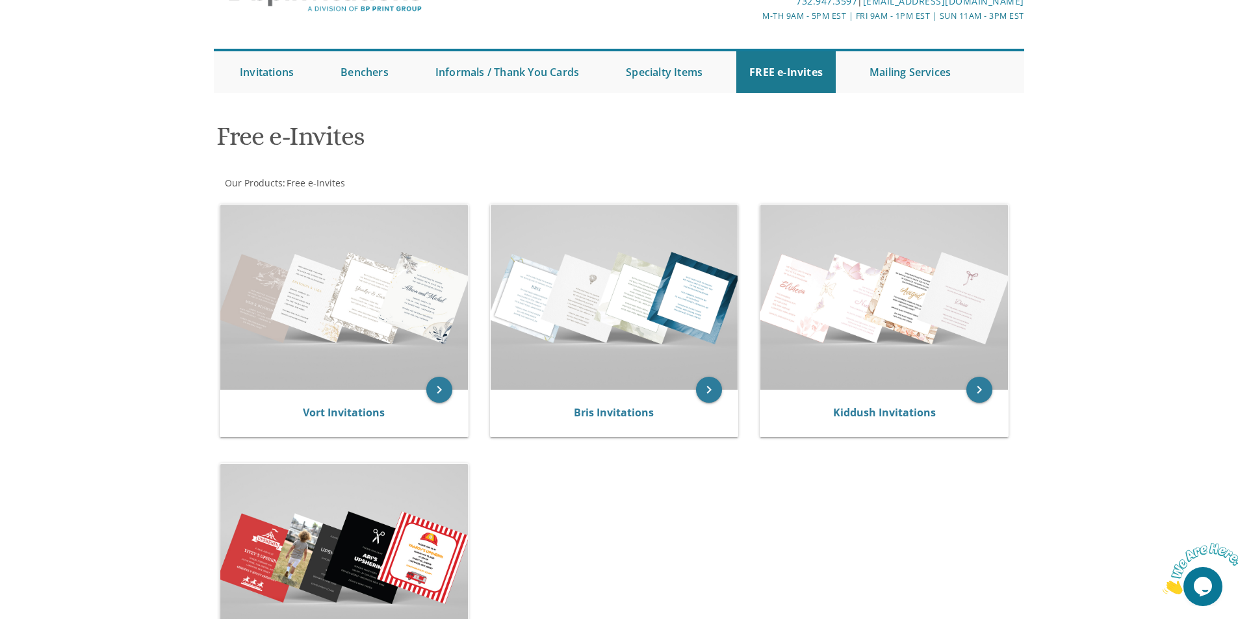
scroll to position [130, 0]
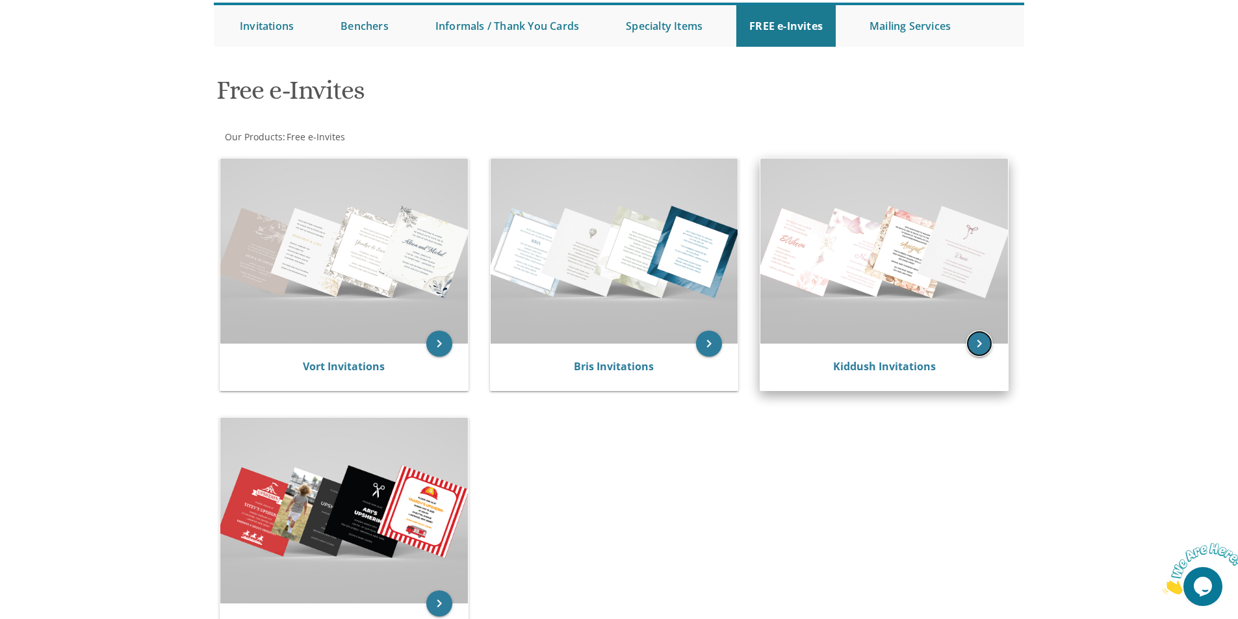
click at [983, 341] on icon "keyboard_arrow_right" at bounding box center [980, 344] width 26 height 26
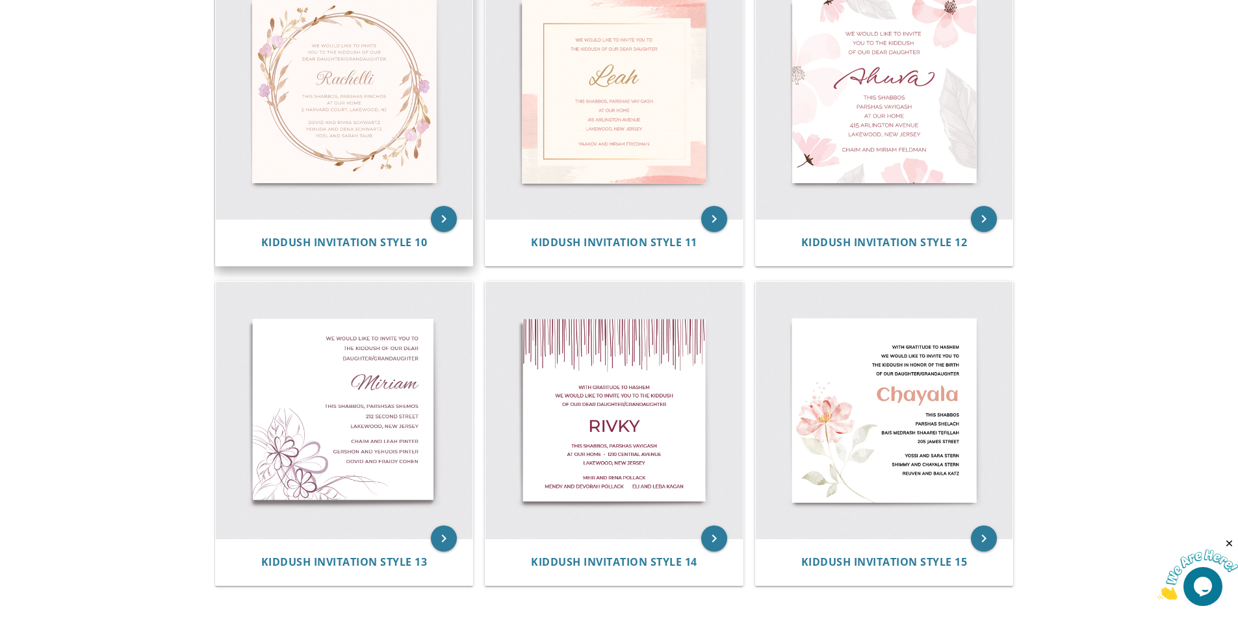
scroll to position [1393, 0]
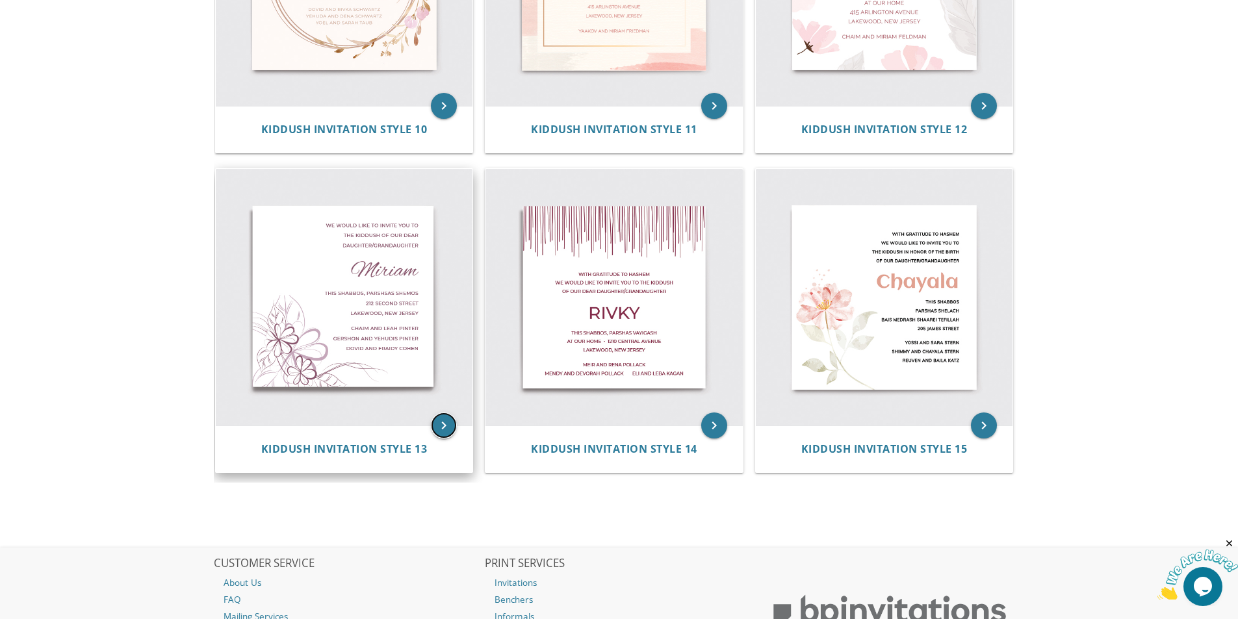
click at [445, 421] on icon "keyboard_arrow_right" at bounding box center [444, 426] width 26 height 26
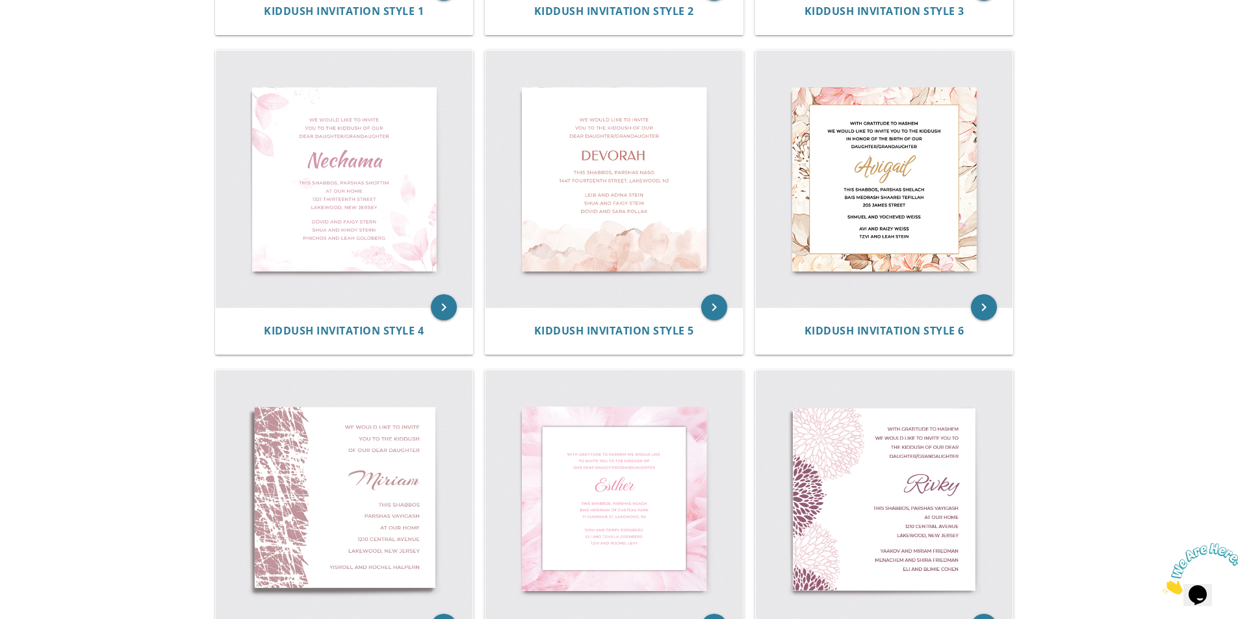
scroll to position [548, 0]
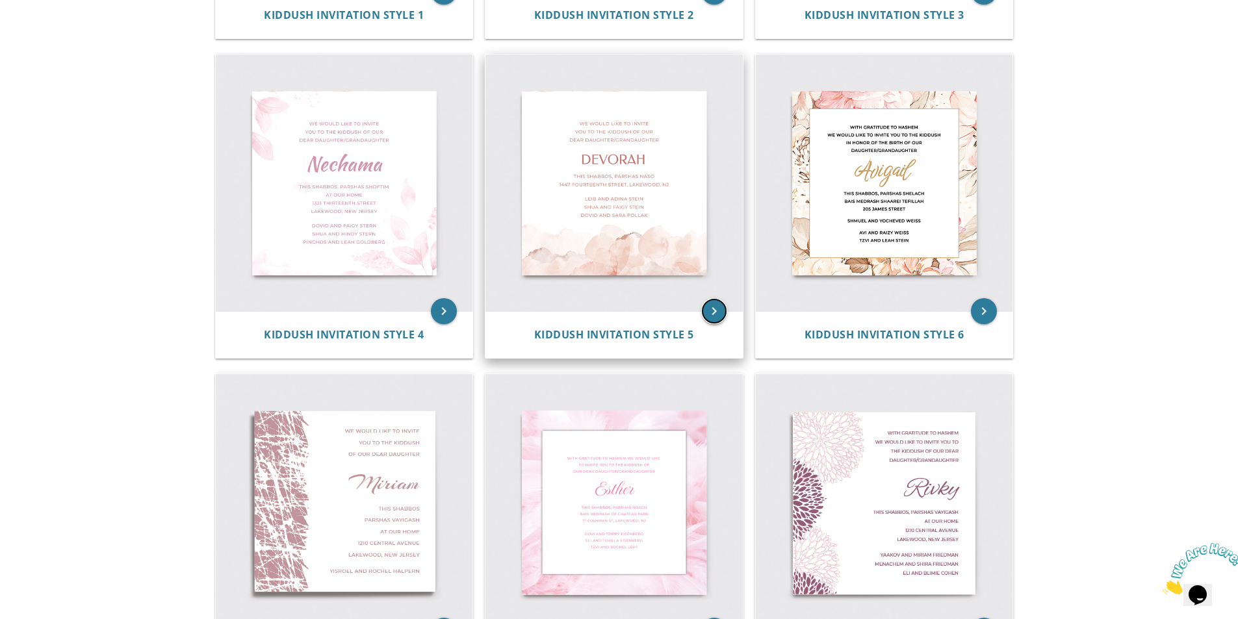
click at [718, 309] on icon "keyboard_arrow_right" at bounding box center [714, 311] width 26 height 26
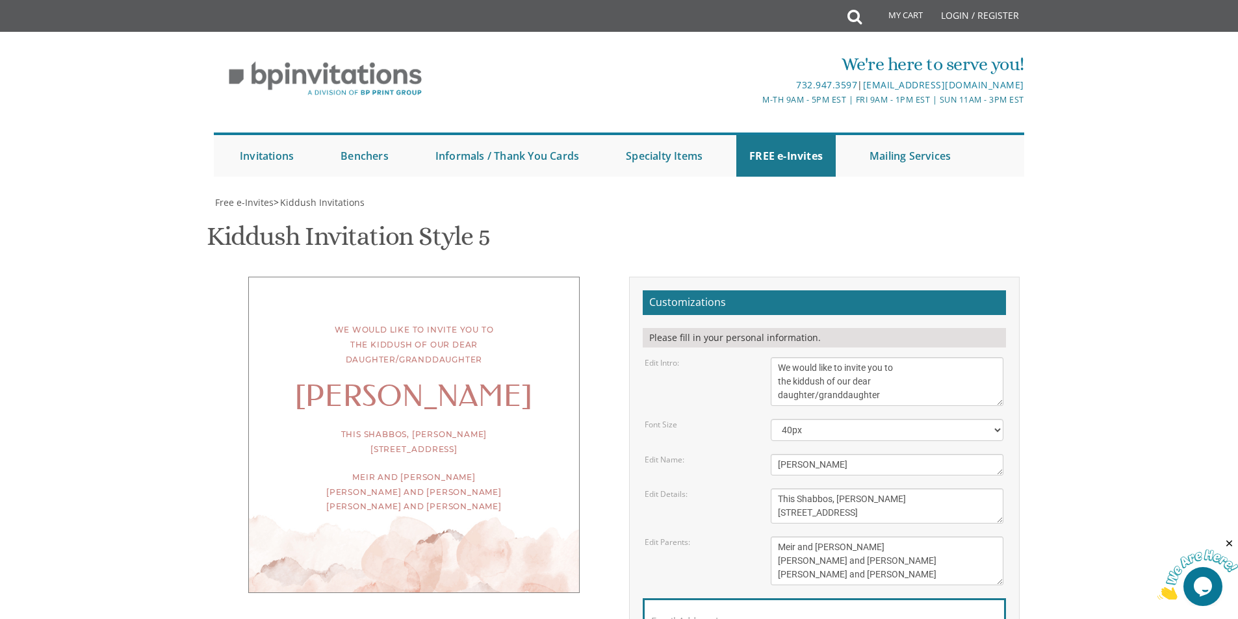
scroll to position [130, 0]
drag, startPoint x: 877, startPoint y: 263, endPoint x: 816, endPoint y: 265, distance: 61.1
click at [816, 358] on textarea "We would like to invite you to the kiddush of our dear daughter/granddaughter" at bounding box center [887, 382] width 233 height 49
type textarea "We would like to invite you to the kiddush of our dear daughter"
drag, startPoint x: 831, startPoint y: 337, endPoint x: 714, endPoint y: 345, distance: 117.3
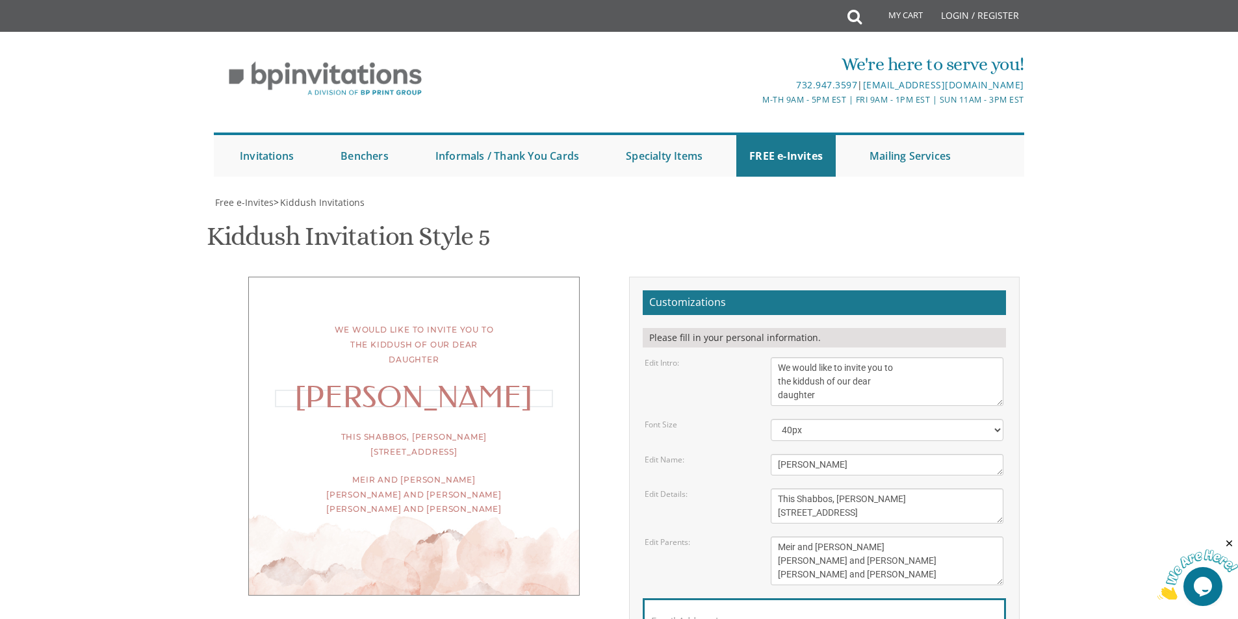
click at [714, 454] on div "Edit Name: Devorah" at bounding box center [824, 464] width 378 height 21
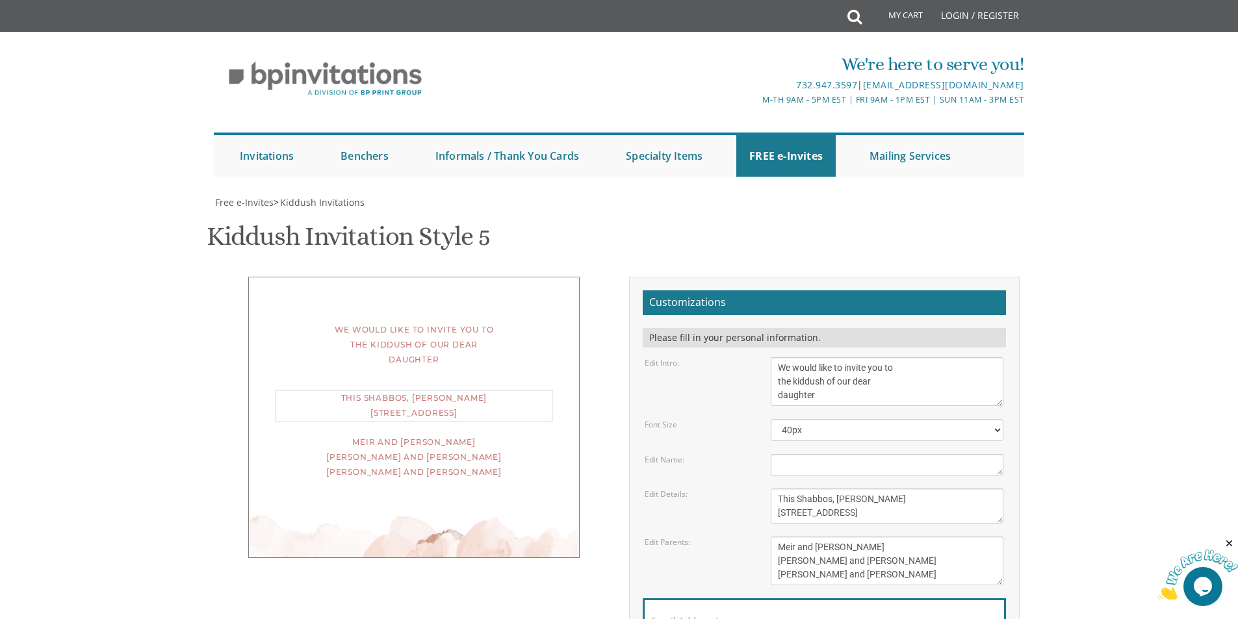
drag, startPoint x: 889, startPoint y: 367, endPoint x: 869, endPoint y: 369, distance: 19.7
click at [869, 489] on textarea "This Shabbos, Parshas Naso 1447 fourteenth street, Lakewood, NJ" at bounding box center [887, 506] width 233 height 35
drag, startPoint x: 777, startPoint y: 384, endPoint x: 945, endPoint y: 380, distance: 168.4
click at [945, 489] on textarea "This Shabbos, Parshas Naso 1447 fourteenth street, Lakewood, NJ" at bounding box center [887, 506] width 233 height 35
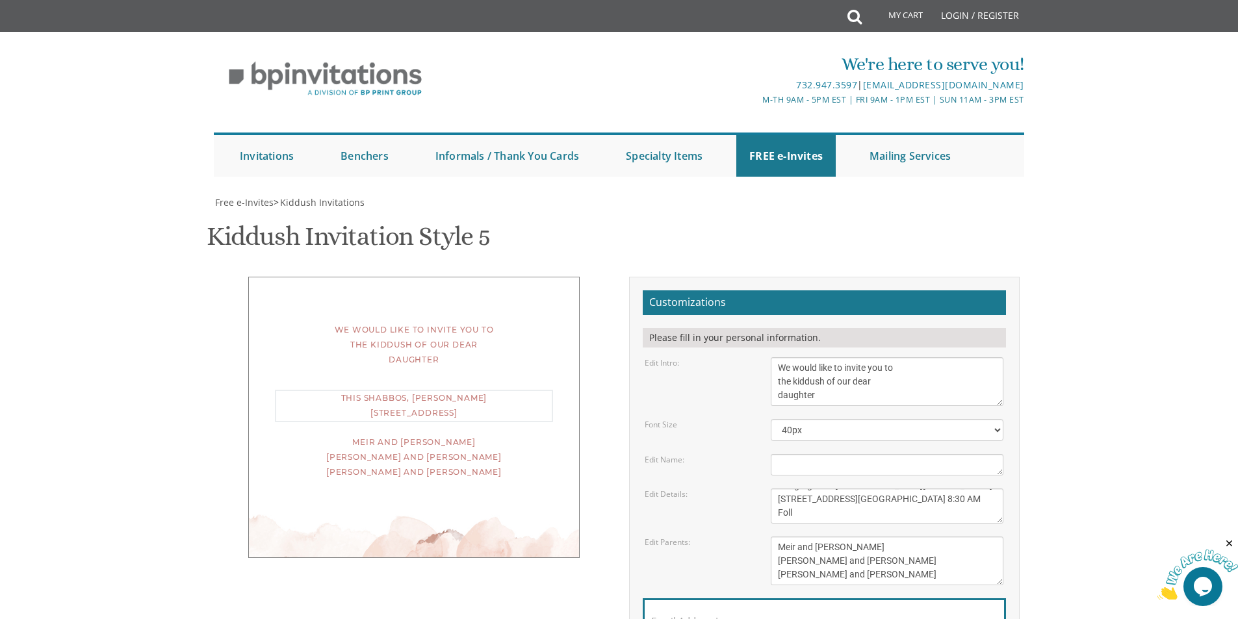
click at [845, 489] on textarea "This Shabbos, Parshas Naso 1447 fourteenth street, Lakewood, NJ" at bounding box center [887, 506] width 233 height 35
click at [806, 489] on textarea "This Shabbos, Parshas Naso 1447 fourteenth street, Lakewood, NJ" at bounding box center [887, 506] width 233 height 35
type textarea "This Shabbos, Parshas Vayeilech Congregation Forest Glen 27 Grassmere Street Sh…"
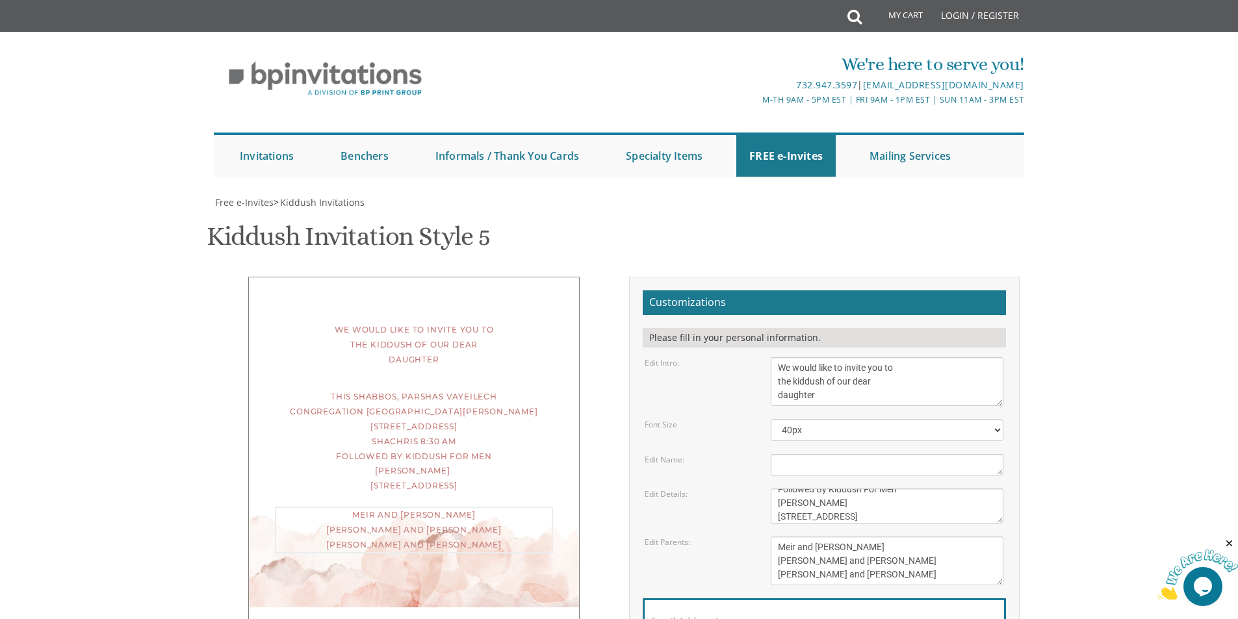
drag, startPoint x: 779, startPoint y: 415, endPoint x: 915, endPoint y: 430, distance: 136.6
click at [915, 537] on textarea "Meir and Rena Pollack Mendy and Devorah Pollack Eli and Leba Kagan" at bounding box center [887, 561] width 233 height 49
drag, startPoint x: 873, startPoint y: 433, endPoint x: 767, endPoint y: 440, distance: 106.2
click at [767, 537] on div "Meir and Rena Pollack Mendy and Devorah Pollack Eli and Leba Kagan" at bounding box center [887, 561] width 252 height 49
type textarea "Eli And Malky Friedman"
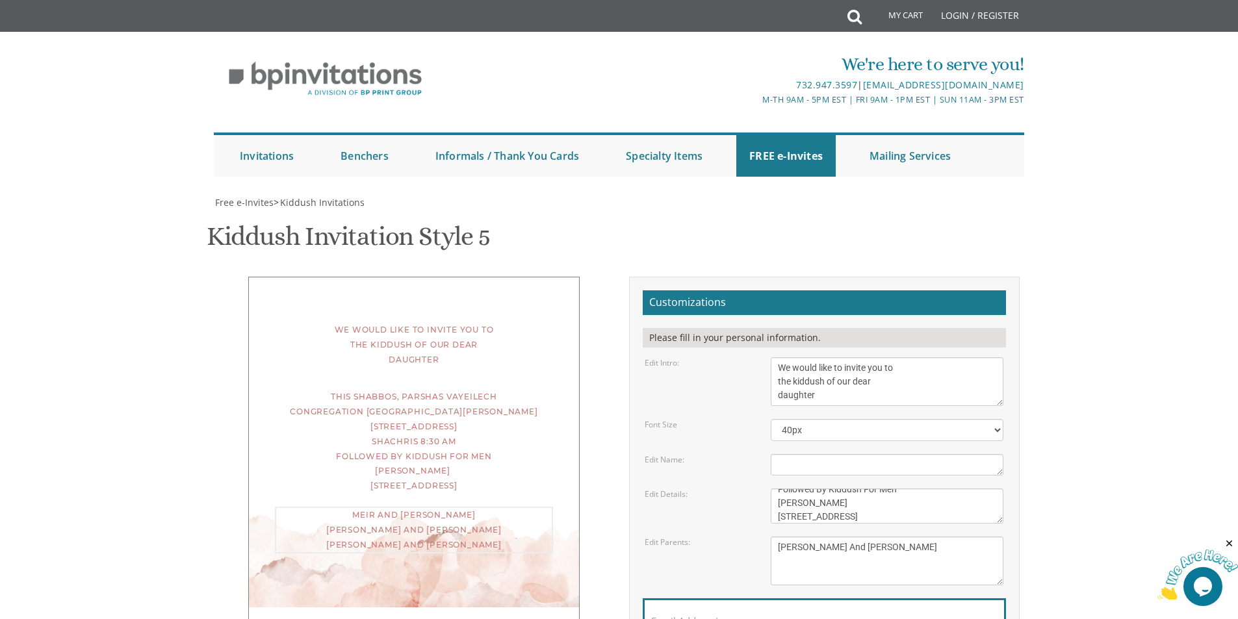
click at [722, 537] on div "Edit Parents: Meir and Rena Pollack Mendy and Devorah Pollack Eli and Leba Kagan" at bounding box center [824, 561] width 378 height 49
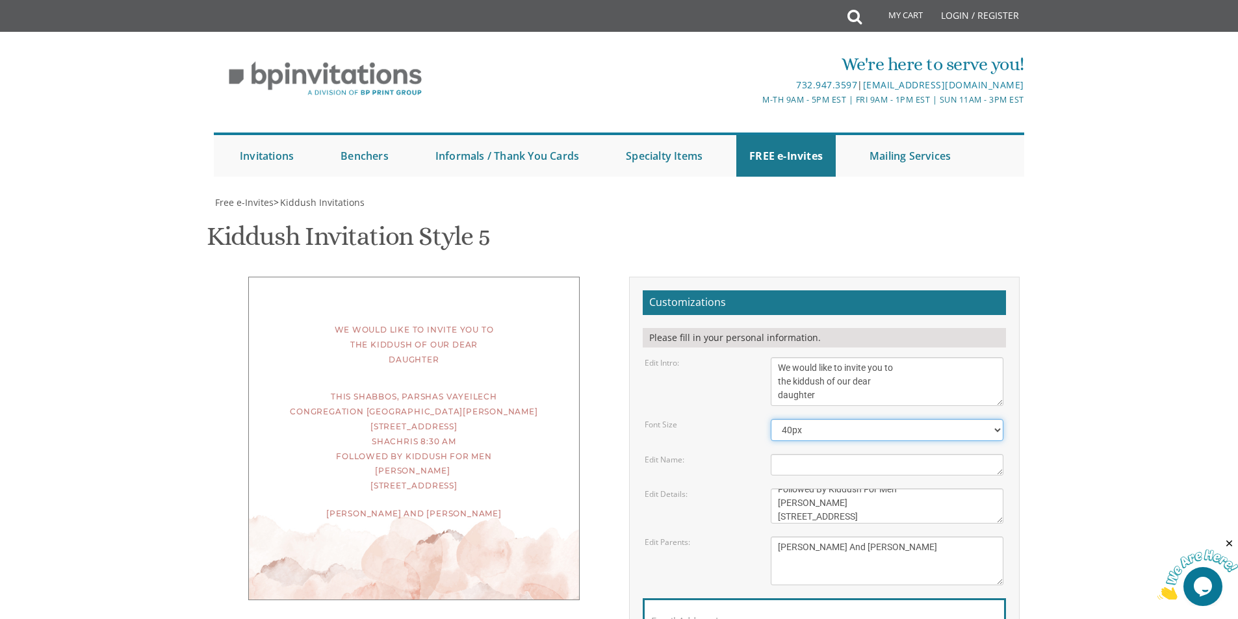
click at [984, 419] on select "30px 40px 50px 60px" at bounding box center [887, 430] width 233 height 22
select select "60px"
click at [771, 419] on select "30px 40px 50px 60px" at bounding box center [887, 430] width 233 height 22
click at [827, 454] on textarea "Devorah" at bounding box center [887, 464] width 233 height 21
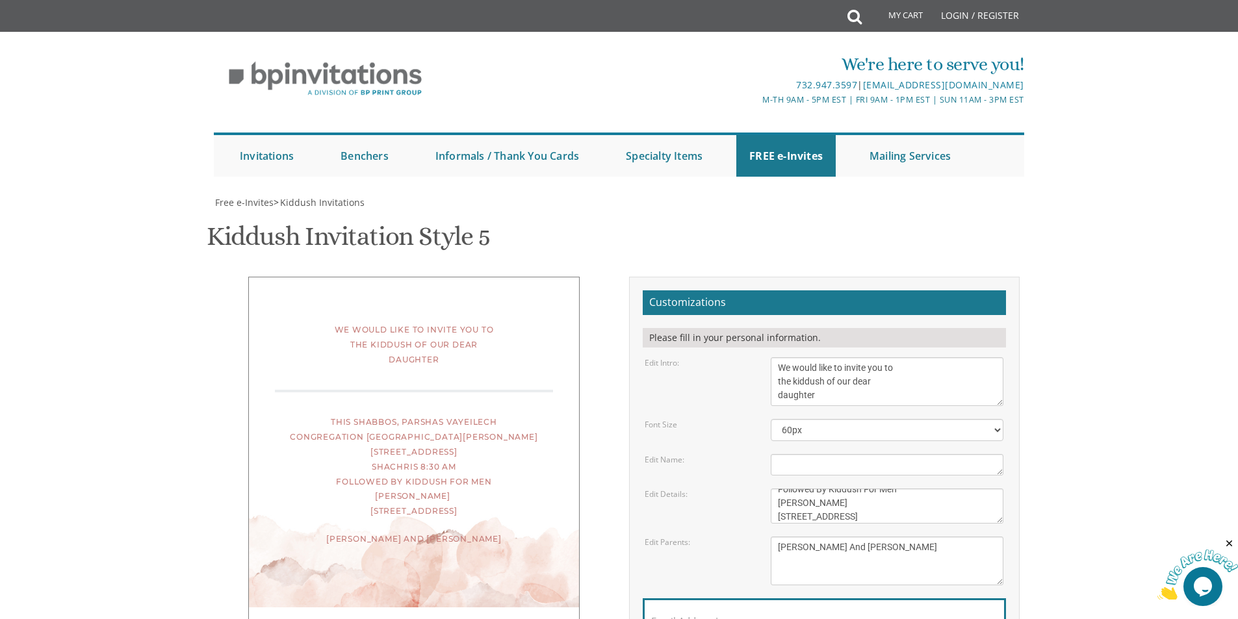
scroll to position [0, 0]
click at [898, 462] on textarea "Devorah" at bounding box center [887, 464] width 233 height 21
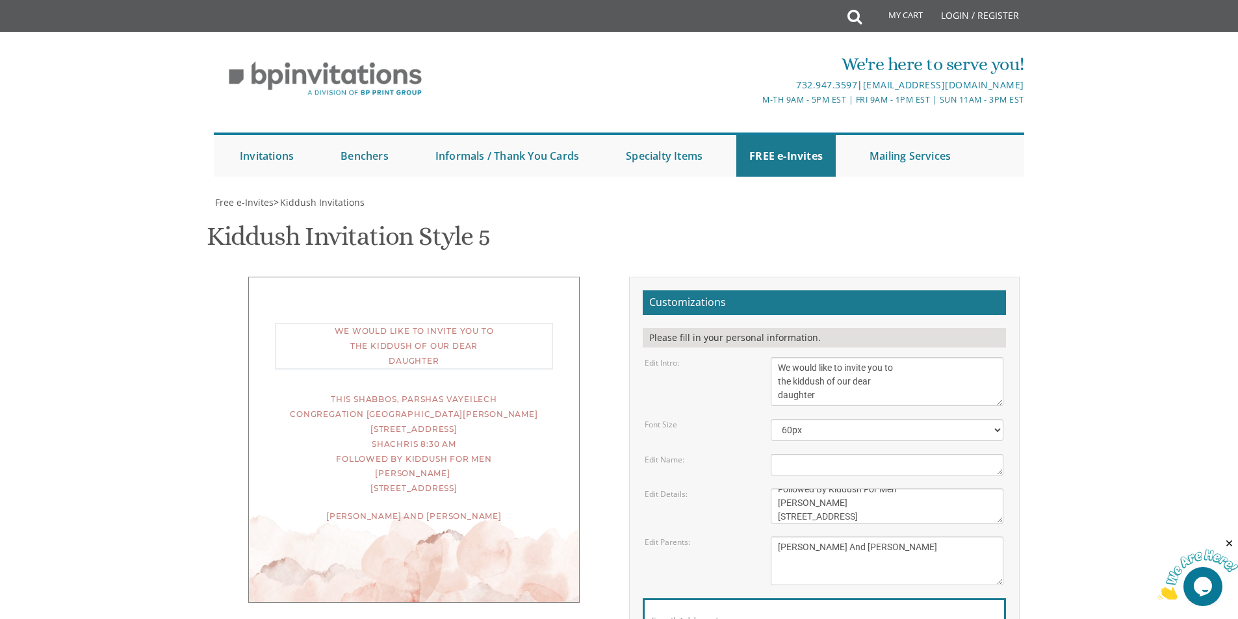
drag, startPoint x: 774, startPoint y: 395, endPoint x: 842, endPoint y: 395, distance: 67.6
click at [842, 395] on textarea "We would like to invite you to the kiddush of our dear daughter/granddaughter" at bounding box center [887, 382] width 233 height 49
type textarea "We would like to invite you to the kiddush of our dear"
click at [806, 470] on textarea "Devorah" at bounding box center [887, 464] width 233 height 21
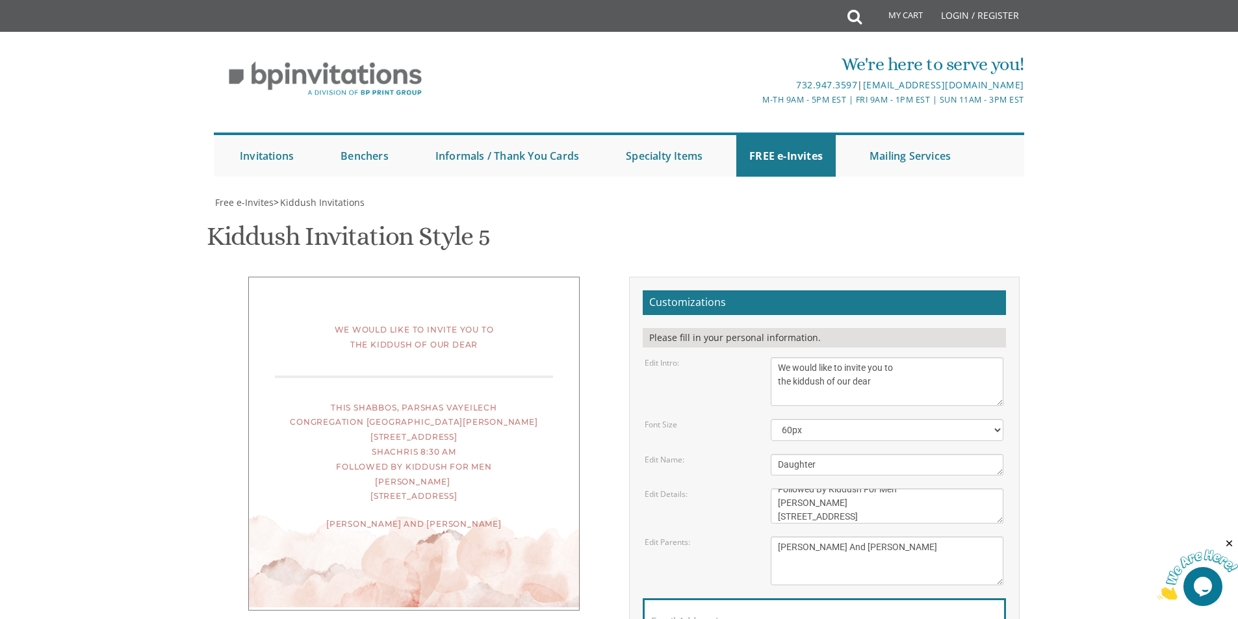
type textarea "Daughter"
click at [737, 604] on div "Email Address*" at bounding box center [824, 625] width 363 height 52
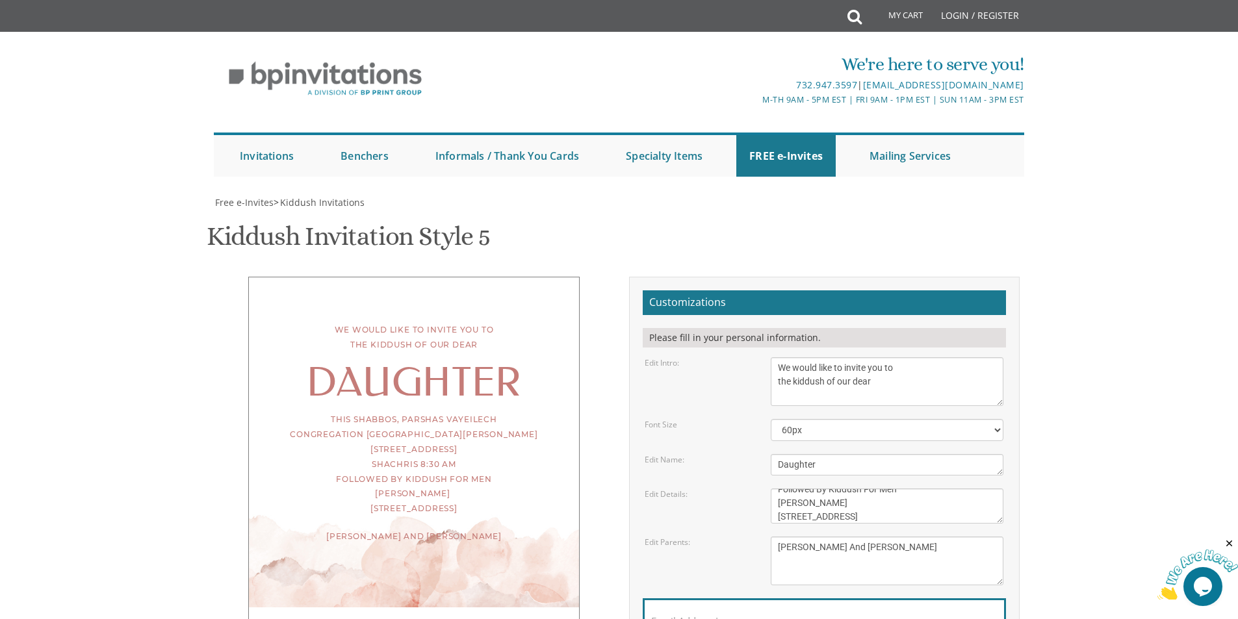
scroll to position [130, 0]
click at [826, 419] on select "30px 40px 50px 60px" at bounding box center [887, 430] width 233 height 22
click at [771, 419] on select "30px 40px 50px 60px" at bounding box center [887, 430] width 233 height 22
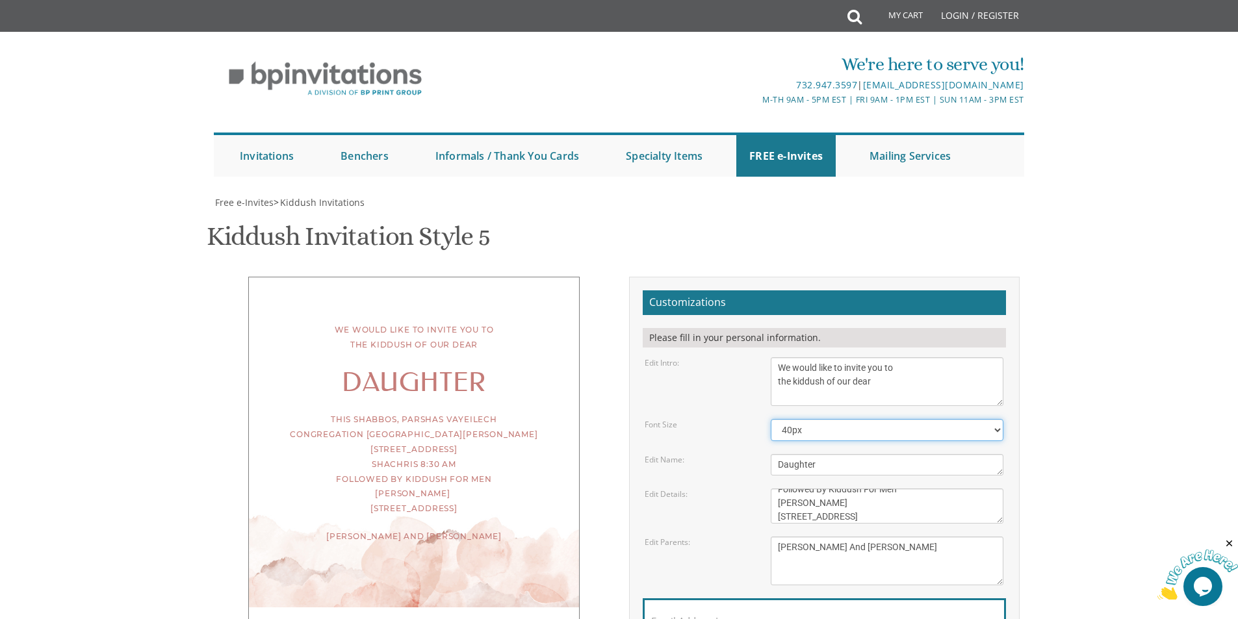
click at [814, 419] on select "30px 40px 50px 60px" at bounding box center [887, 430] width 233 height 22
select select "30px"
click at [771, 419] on select "30px 40px 50px 60px" at bounding box center [887, 430] width 233 height 22
drag, startPoint x: 866, startPoint y: 337, endPoint x: 754, endPoint y: 337, distance: 111.8
click at [755, 454] on div "Edit Name: Devorah" at bounding box center [824, 464] width 378 height 21
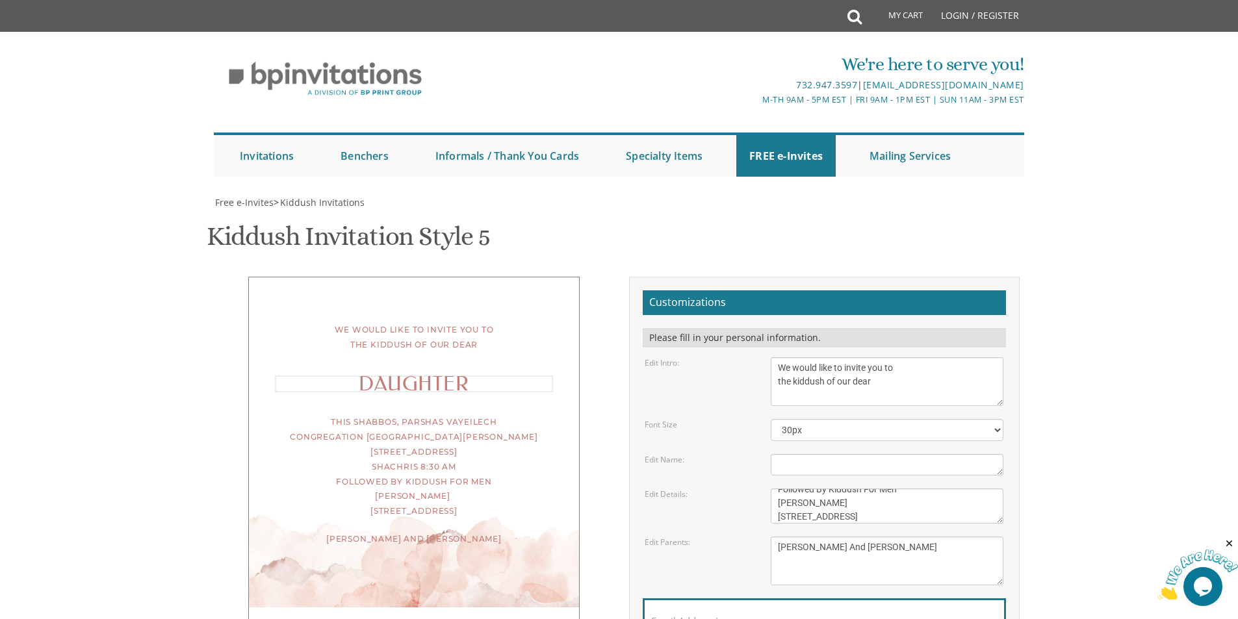
click at [866, 358] on textarea "We would like to invite you to the kiddush of our dear daughter/granddaughter" at bounding box center [887, 382] width 233 height 49
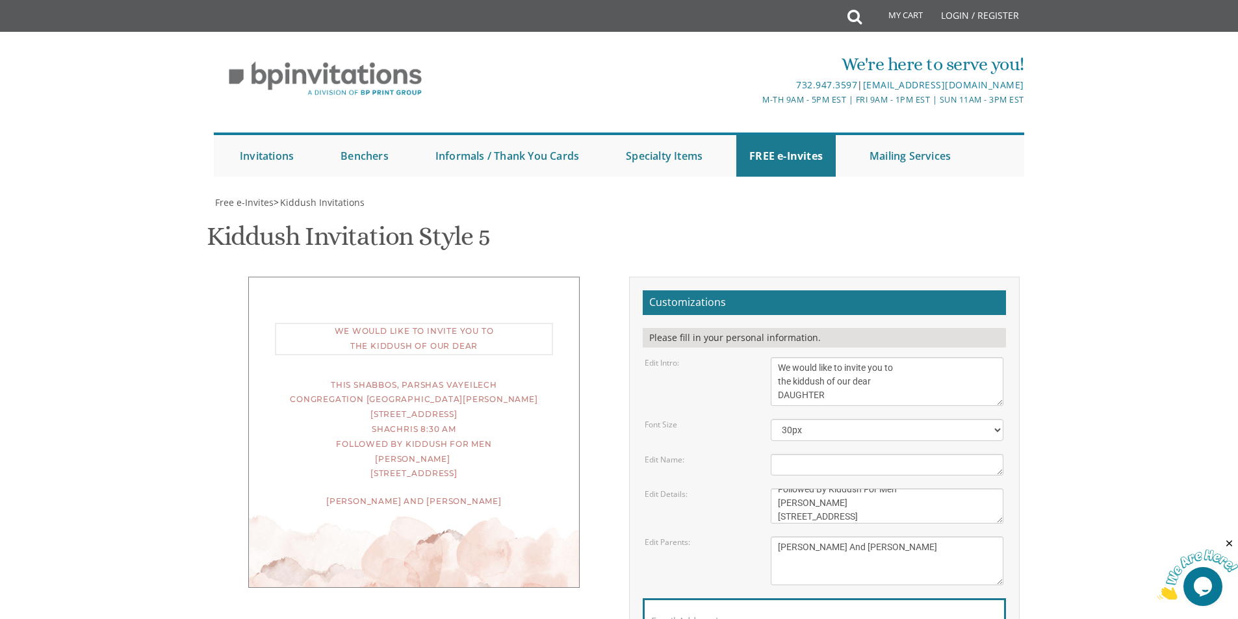
type textarea "We would like to invite you to the kiddush of our dear DAUGHTER"
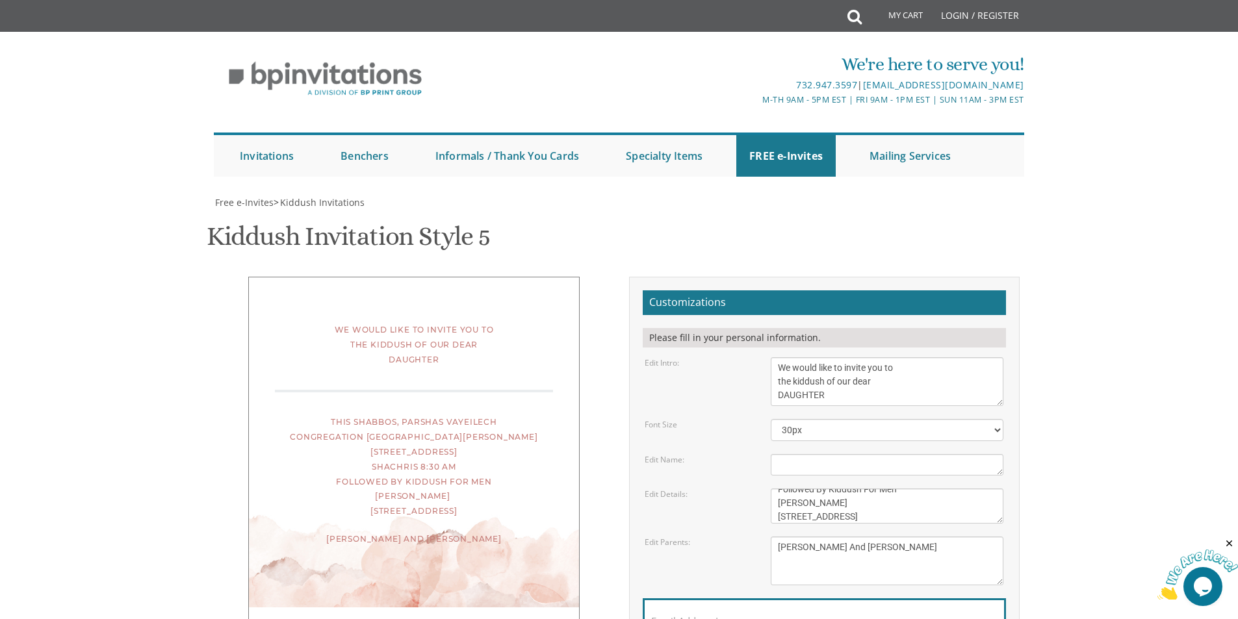
click at [803, 454] on textarea "Devorah" at bounding box center [887, 464] width 233 height 21
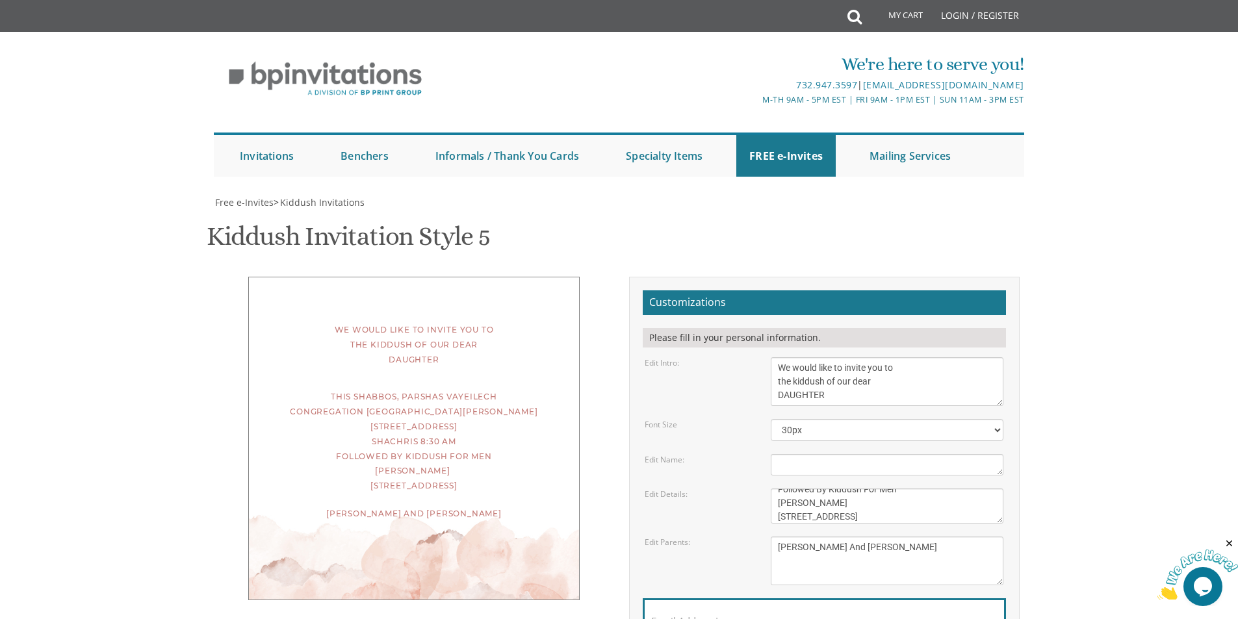
click at [686, 615] on label "Email Address*" at bounding box center [685, 622] width 68 height 14
click at [686, 619] on input "Email Address*" at bounding box center [824, 629] width 346 height 16
type input "[EMAIL_ADDRESS][DOMAIN_NAME]"
click at [776, 489] on textarea "This Shabbos, Parshas Naso 1447 fourteenth street, Lakewood, NJ" at bounding box center [887, 506] width 233 height 35
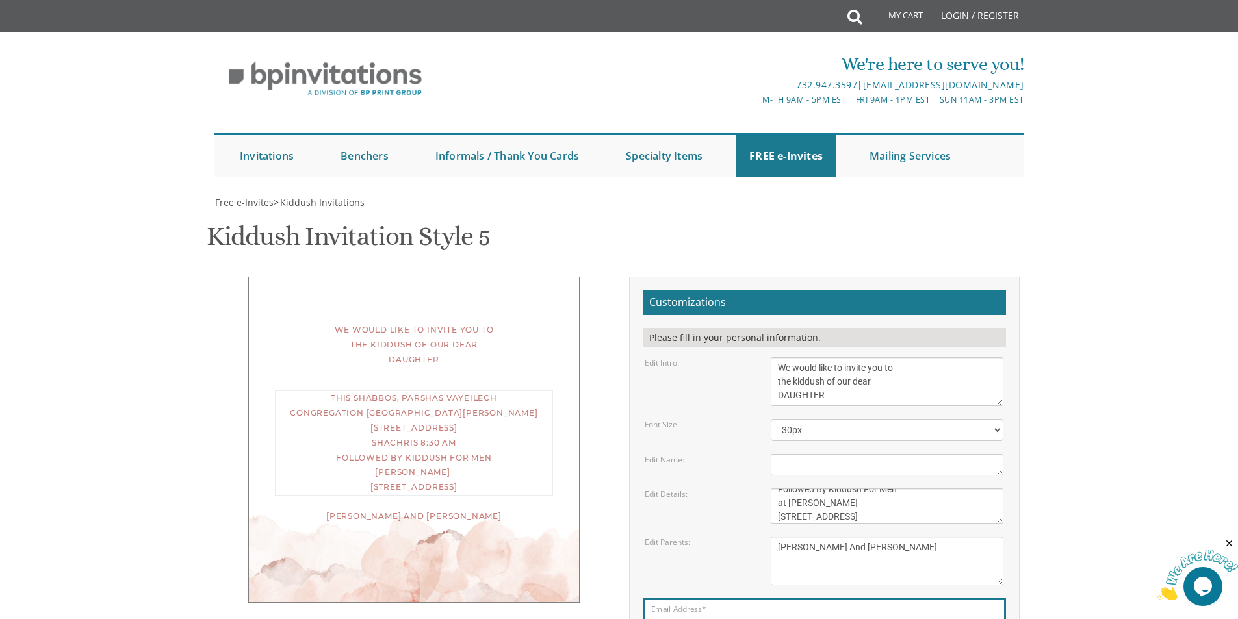
type textarea "This Shabbos, Parshas Vayeilech Congregation Forest Glen 27 Grassmere Street Sh…"
click at [814, 599] on div "Email Address* [EMAIL_ADDRESS][DOMAIN_NAME]" at bounding box center [824, 625] width 363 height 52
click at [827, 424] on select "30px 40px 50px 60px" at bounding box center [887, 430] width 233 height 22
select select "40px"
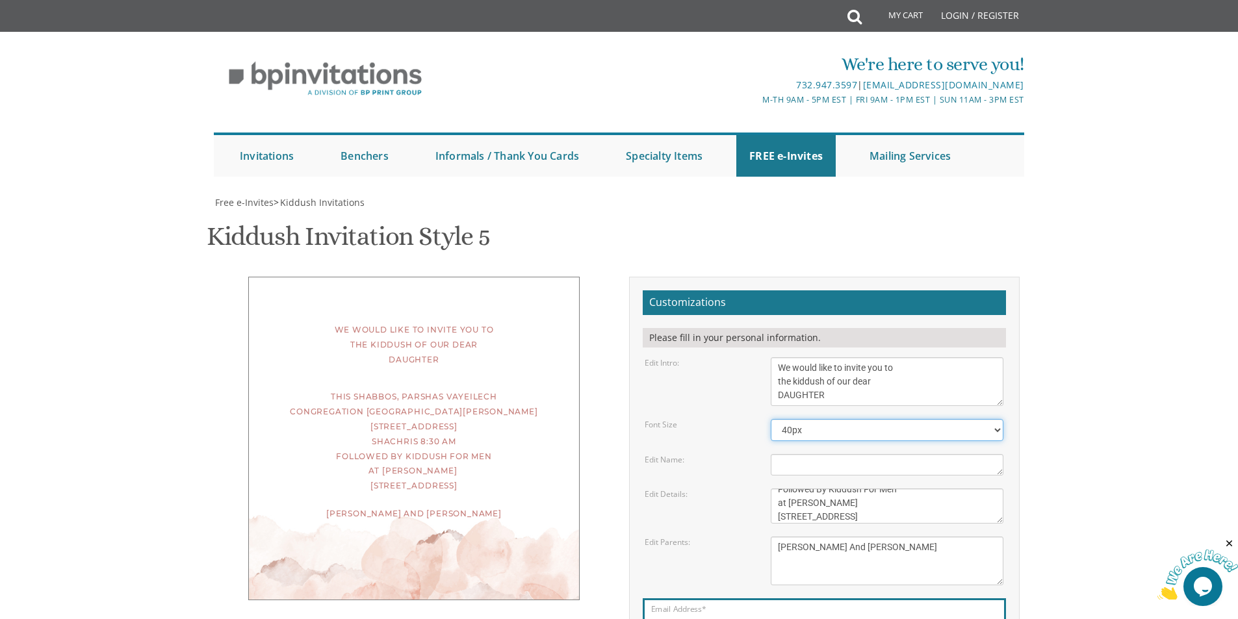
click at [771, 419] on select "30px 40px 50px 60px" at bounding box center [887, 430] width 233 height 22
click at [906, 537] on textarea "Meir and Rena Pollack Mendy and Devorah Pollack Eli and Leba Kagan" at bounding box center [887, 561] width 233 height 49
click at [919, 489] on textarea "This Shabbos, Parshas Naso 1447 fourteenth street, Lakewood, NJ" at bounding box center [887, 506] width 233 height 35
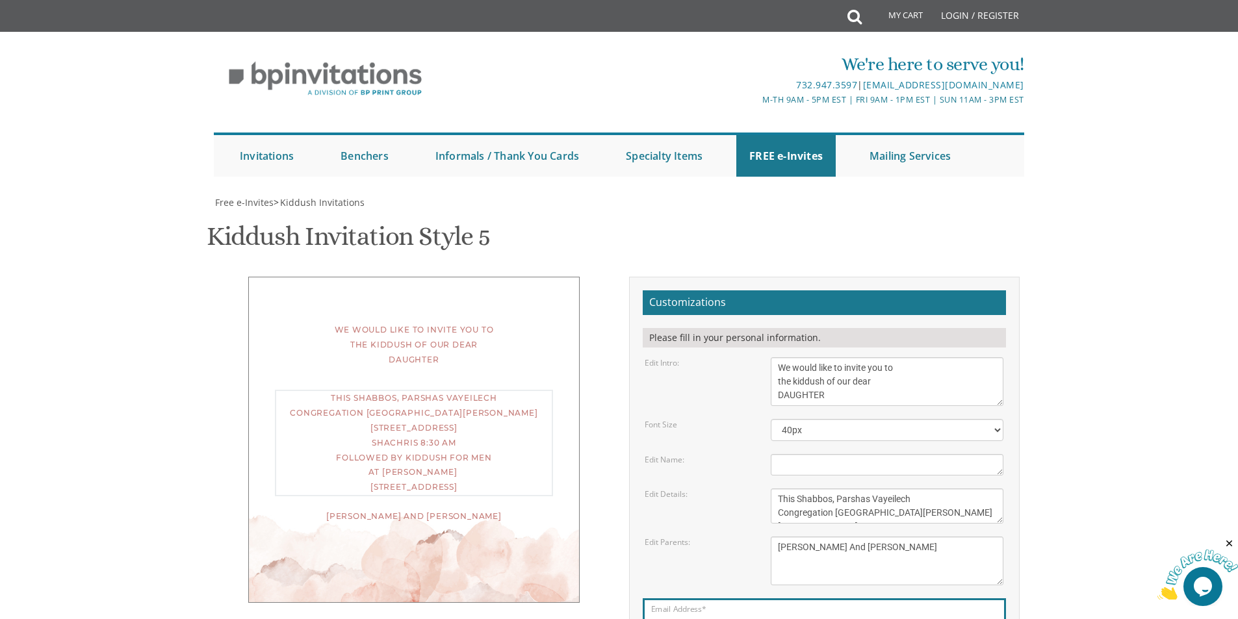
drag, startPoint x: 919, startPoint y: 251, endPoint x: 753, endPoint y: 177, distance: 181.3
click at [753, 291] on form "Customizations Please fill in your personal information. Edit Intro: We would l…" at bounding box center [824, 496] width 363 height 410
drag, startPoint x: 885, startPoint y: 259, endPoint x: 748, endPoint y: 137, distance: 183.7
click at [748, 291] on form "Customizations Please fill in your personal information. Edit Intro: We would l…" at bounding box center [824, 496] width 363 height 410
click at [537, 390] on div "This Shabbos, Parshas Vayeilech Congregation Forest Glen 27 Grassmere Street Sh…" at bounding box center [414, 442] width 278 height 104
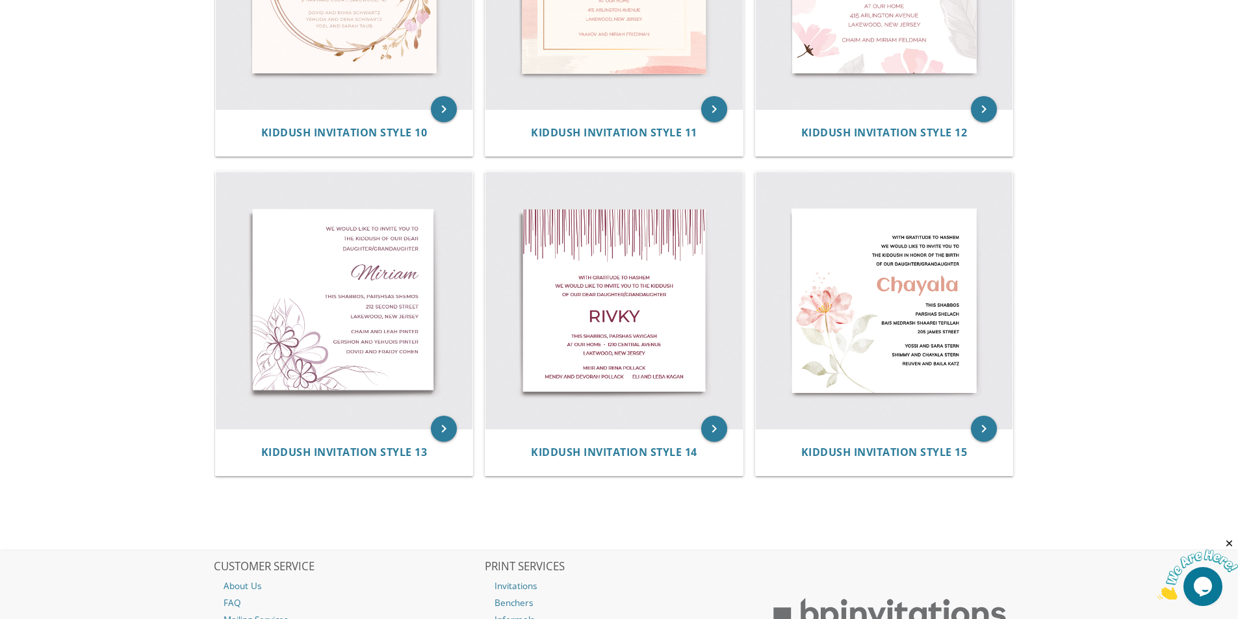
scroll to position [1393, 0]
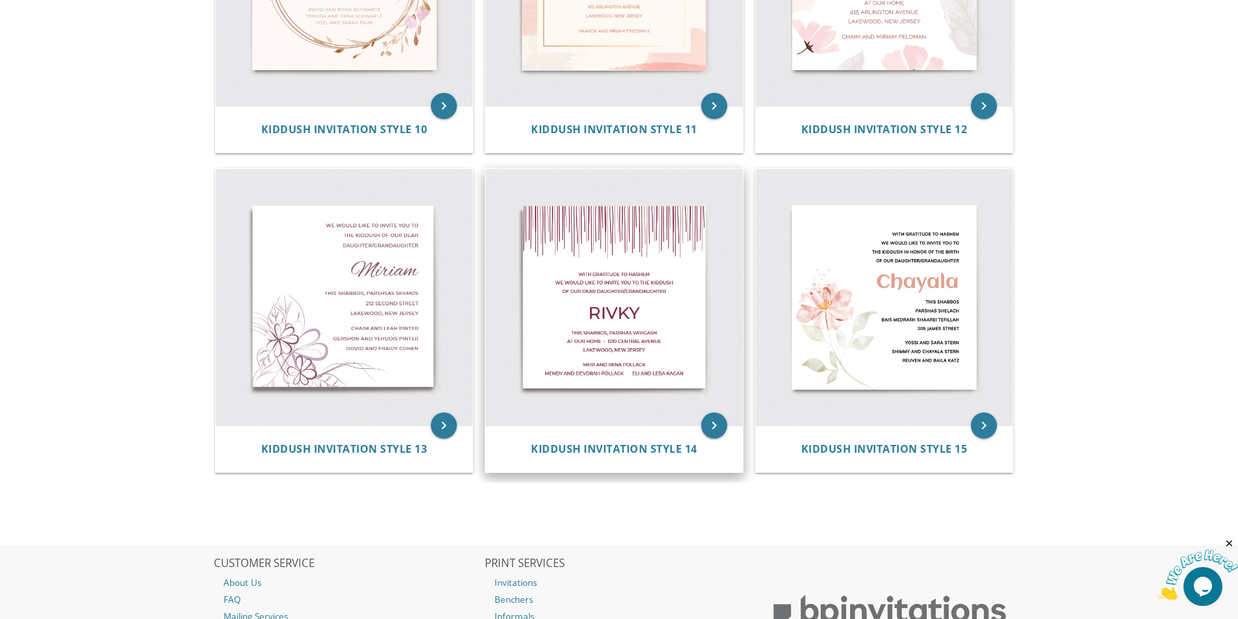
click at [614, 311] on img at bounding box center [614, 297] width 257 height 257
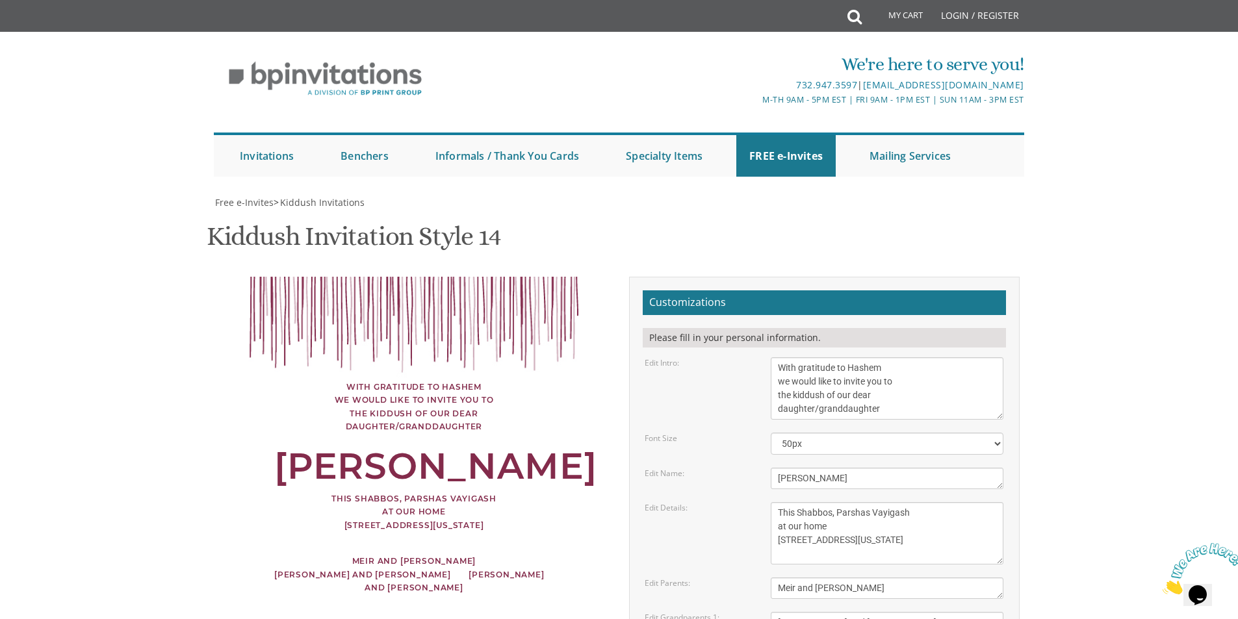
scroll to position [260, 0]
drag, startPoint x: 902, startPoint y: 151, endPoint x: 816, endPoint y: 144, distance: 86.1
click at [816, 358] on textarea "With gratitude to Hashem we would like to invite you to the kiddush of our dear…" at bounding box center [887, 389] width 233 height 62
type textarea "With gratitude to Hashem we would like to invite you to the kiddush of our dear…"
drag, startPoint x: 825, startPoint y: 218, endPoint x: 745, endPoint y: 225, distance: 80.2
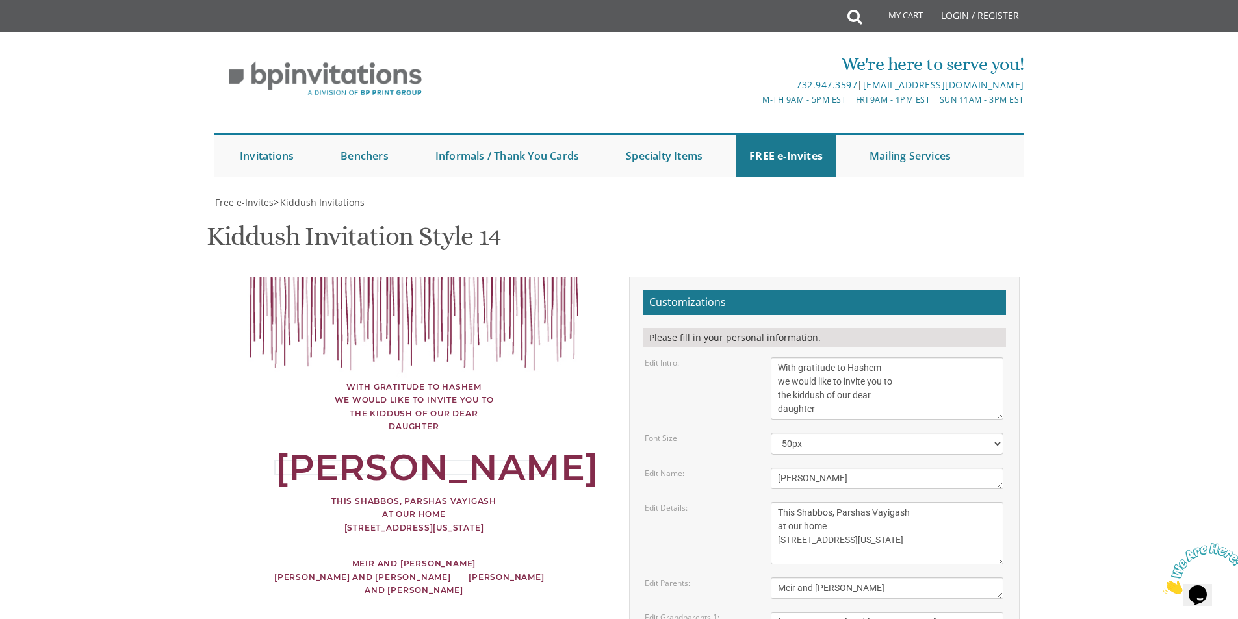
click at [745, 468] on div "Edit Name: [GEOGRAPHIC_DATA]" at bounding box center [824, 478] width 378 height 21
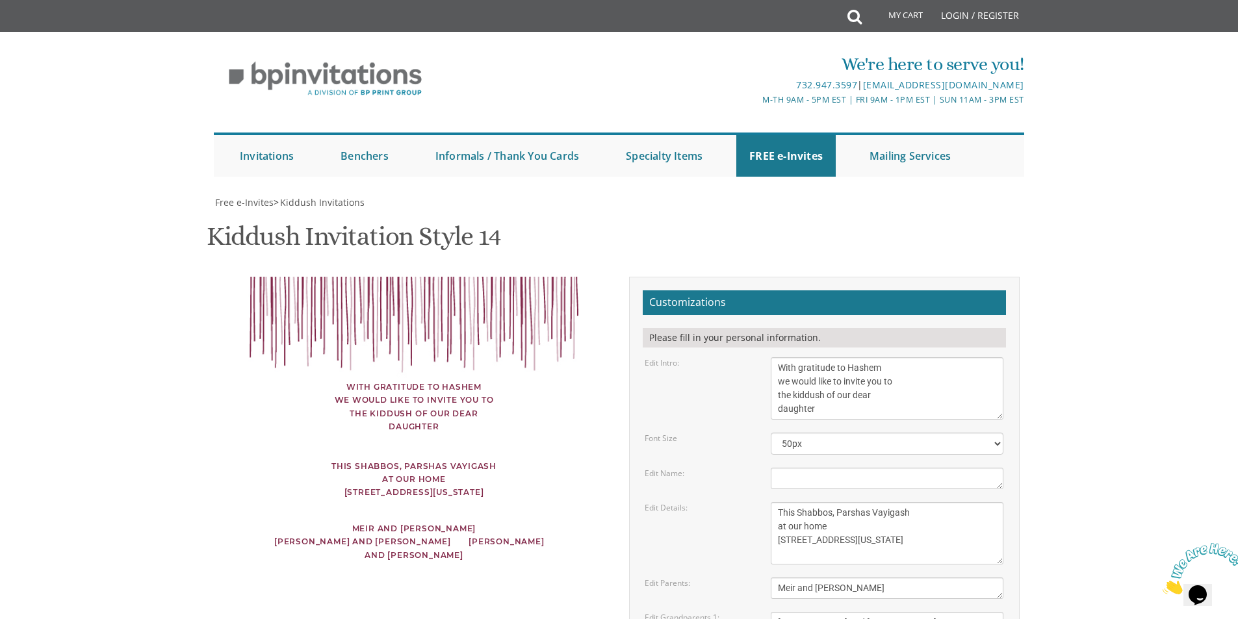
drag, startPoint x: 839, startPoint y: 148, endPoint x: 761, endPoint y: 152, distance: 78.7
click at [761, 358] on div "Edit Intro: With gratitude to Hashem we would like to invite you to the kiddush…" at bounding box center [824, 389] width 378 height 62
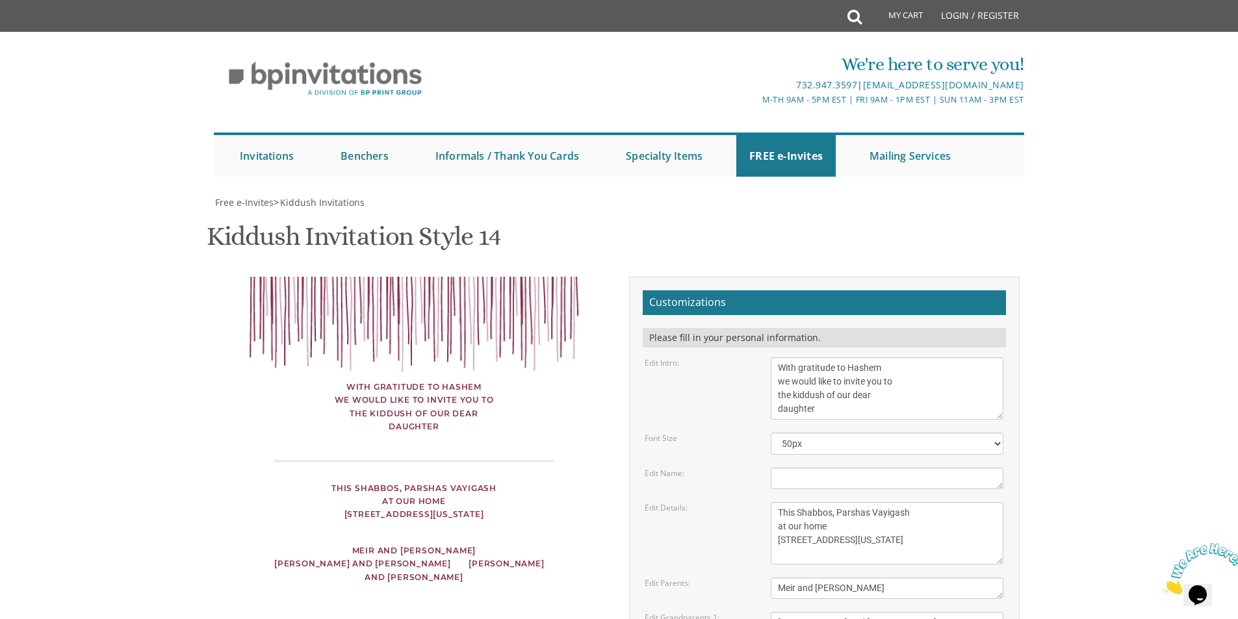
paste textarea "daughter"
type textarea "daughter"
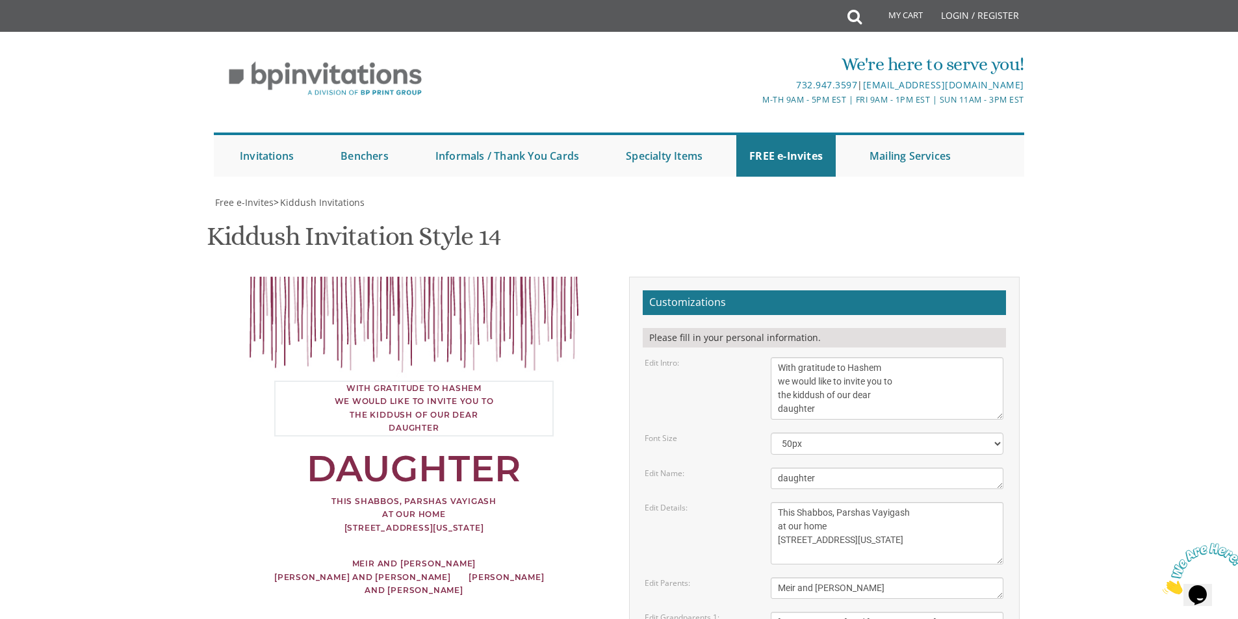
drag, startPoint x: 826, startPoint y: 150, endPoint x: 748, endPoint y: 151, distance: 77.4
click at [748, 358] on div "Edit Intro: With gratitude to Hashem we would like to invite you to the kiddush…" at bounding box center [824, 389] width 378 height 62
type textarea "With gratitude to Hashem we would like to invite you to the kiddush of our dear"
click at [528, 418] on div "With gratitude to Hashem we would like to invite you to the kiddush of our dear…" at bounding box center [619, 541] width 820 height 529
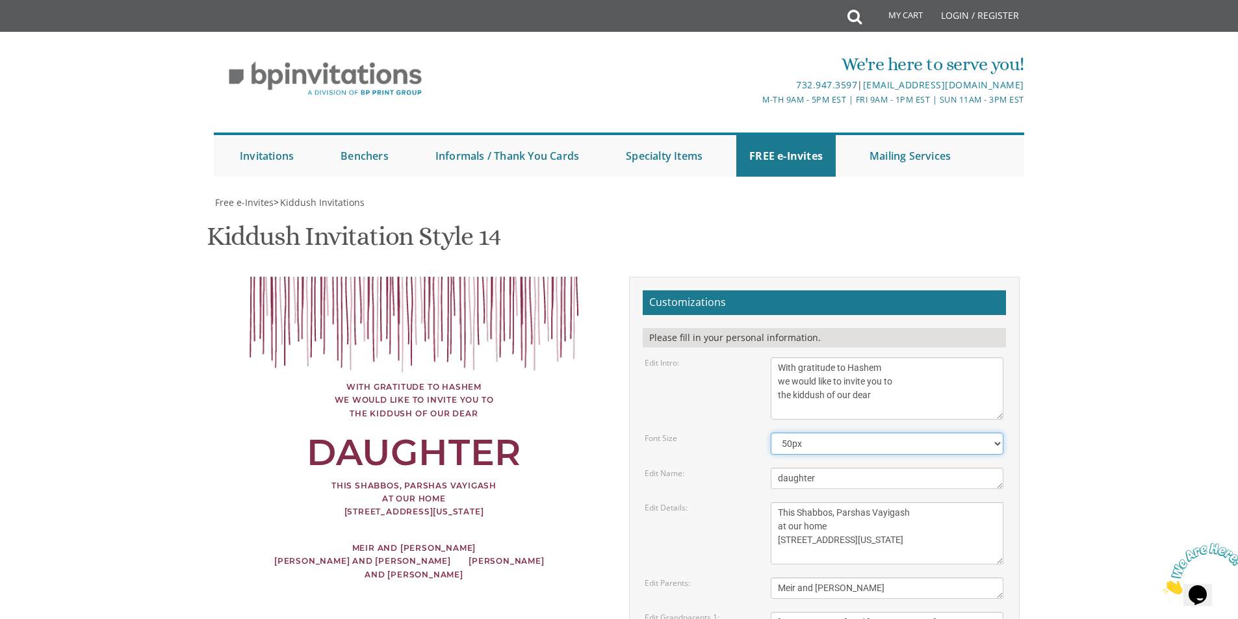
click at [883, 433] on select "40px 50px 60px 70px" at bounding box center [887, 444] width 233 height 22
select select "40px"
click at [771, 433] on select "40px 50px 60px 70px" at bounding box center [887, 444] width 233 height 22
click at [827, 433] on select "40px 50px 60px 70px" at bounding box center [887, 444] width 233 height 22
click at [771, 433] on select "40px 50px 60px 70px" at bounding box center [887, 444] width 233 height 22
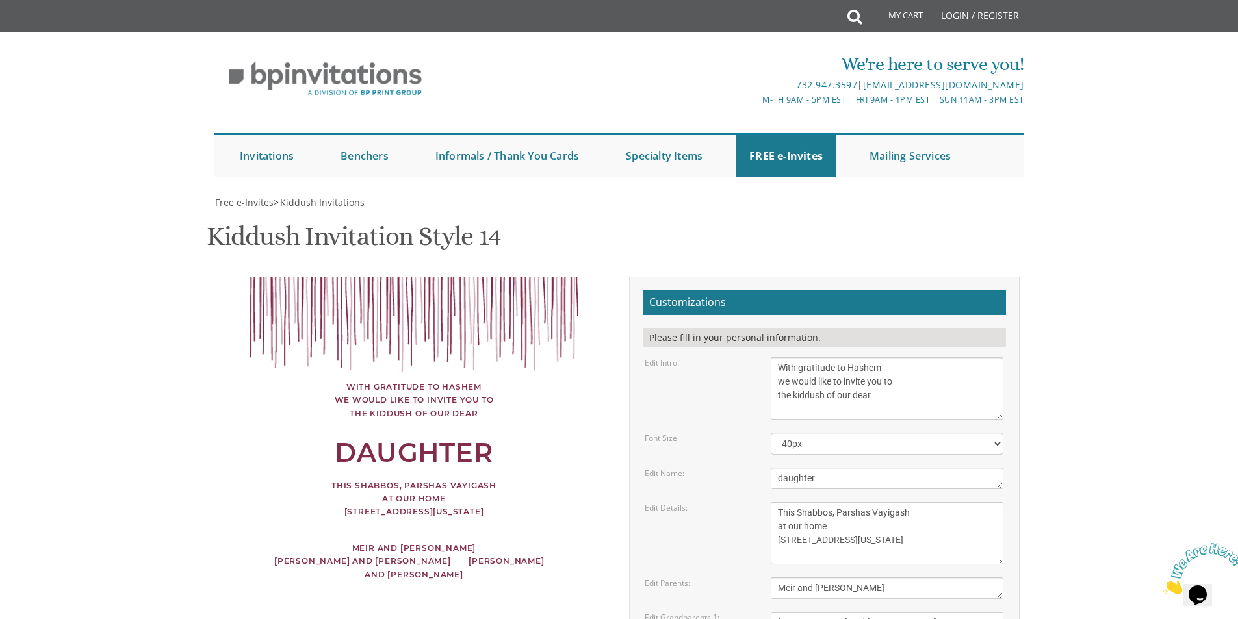
click at [573, 382] on div "With gratitude to Hashem we would like to invite you to the kiddush of our dear…" at bounding box center [619, 541] width 820 height 529
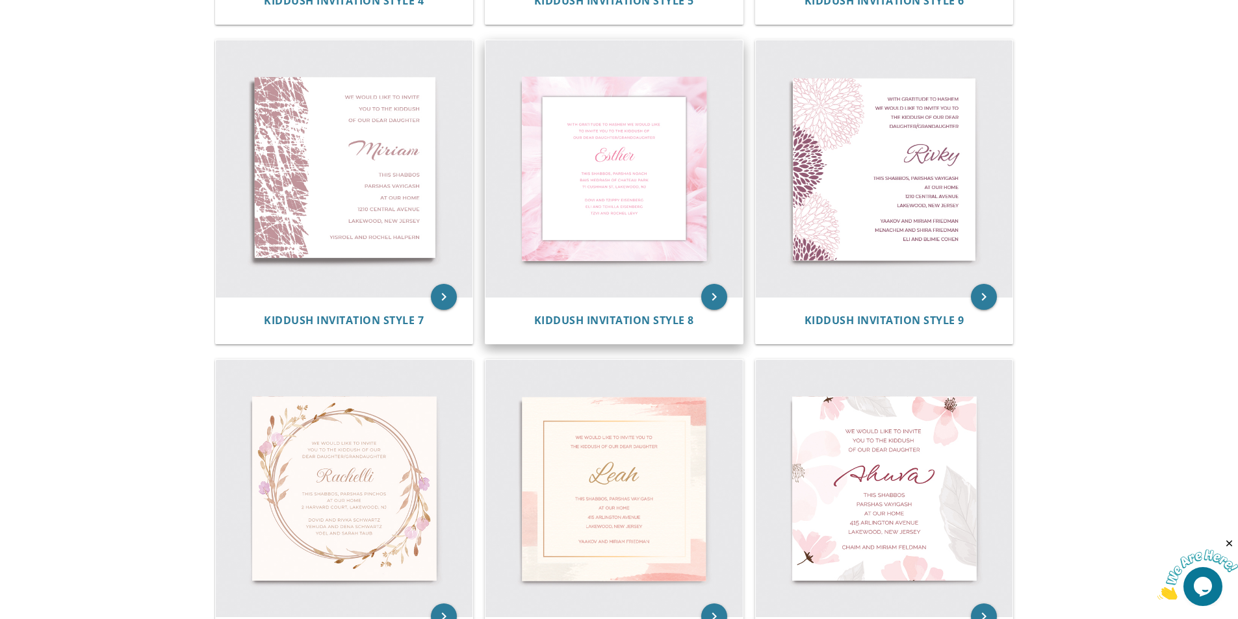
scroll to position [873, 0]
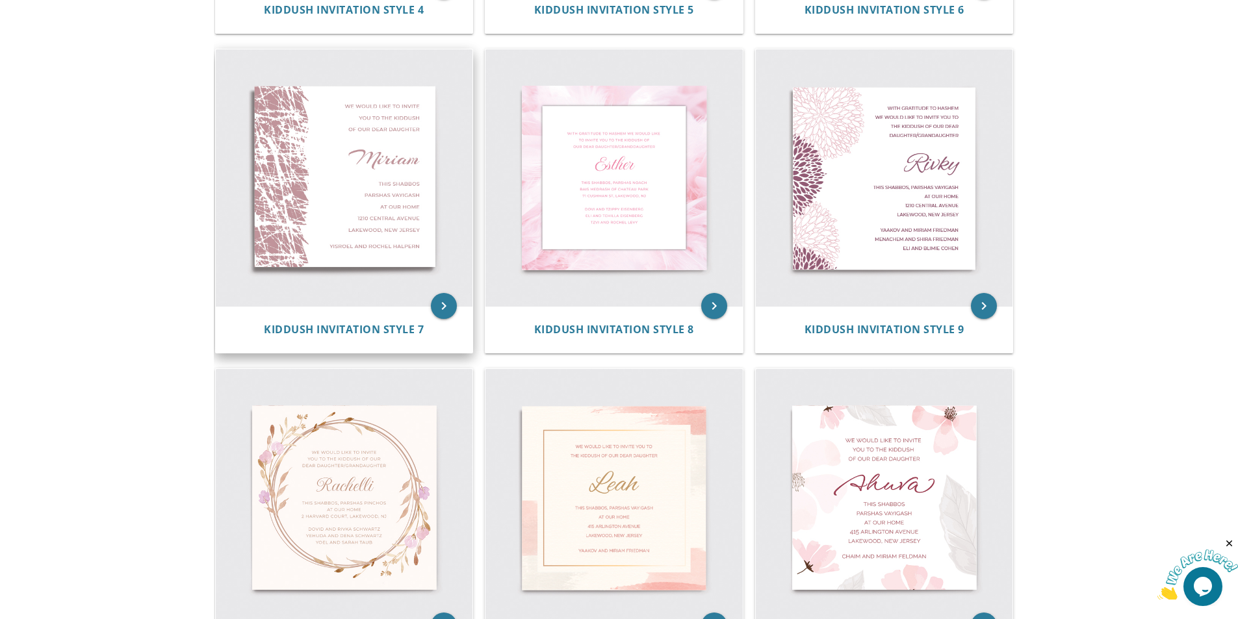
click at [397, 159] on img at bounding box center [344, 177] width 257 height 257
click at [442, 301] on icon "keyboard_arrow_right" at bounding box center [444, 306] width 26 height 26
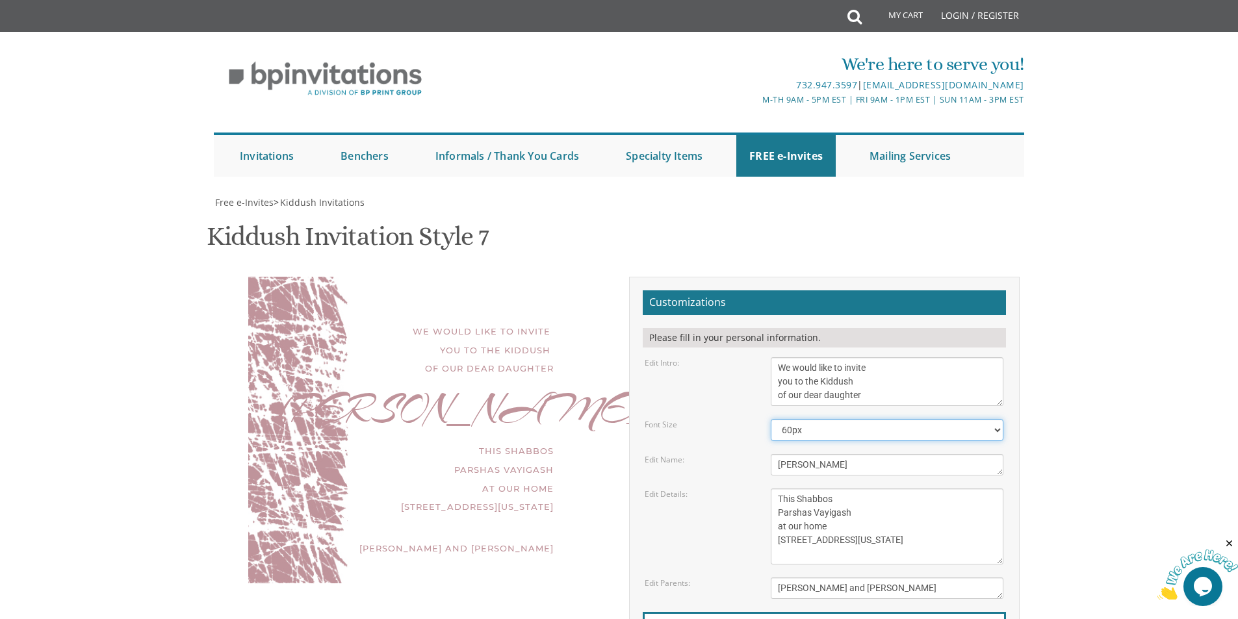
click at [900, 436] on select "40px 50px 60px 70px 80px" at bounding box center [887, 430] width 233 height 22
select select "40px"
click at [771, 419] on select "40px 50px 60px 70px 80px" at bounding box center [887, 430] width 233 height 22
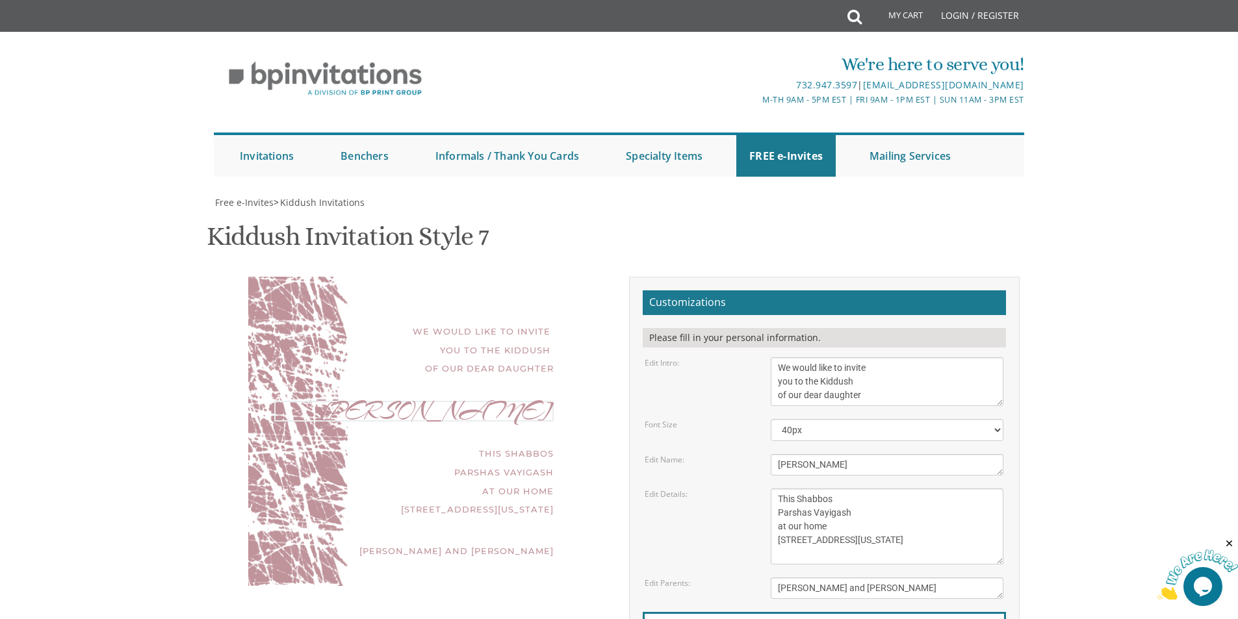
drag, startPoint x: 844, startPoint y: 462, endPoint x: 751, endPoint y: 463, distance: 93.0
click at [755, 463] on div "Edit Name: [PERSON_NAME]" at bounding box center [824, 464] width 378 height 21
drag, startPoint x: 907, startPoint y: 391, endPoint x: 836, endPoint y: 396, distance: 71.0
click at [826, 395] on textarea "We would like to invite you to the Kiddush of our dear daughter" at bounding box center [887, 382] width 233 height 49
drag, startPoint x: 812, startPoint y: 466, endPoint x: 741, endPoint y: 467, distance: 70.9
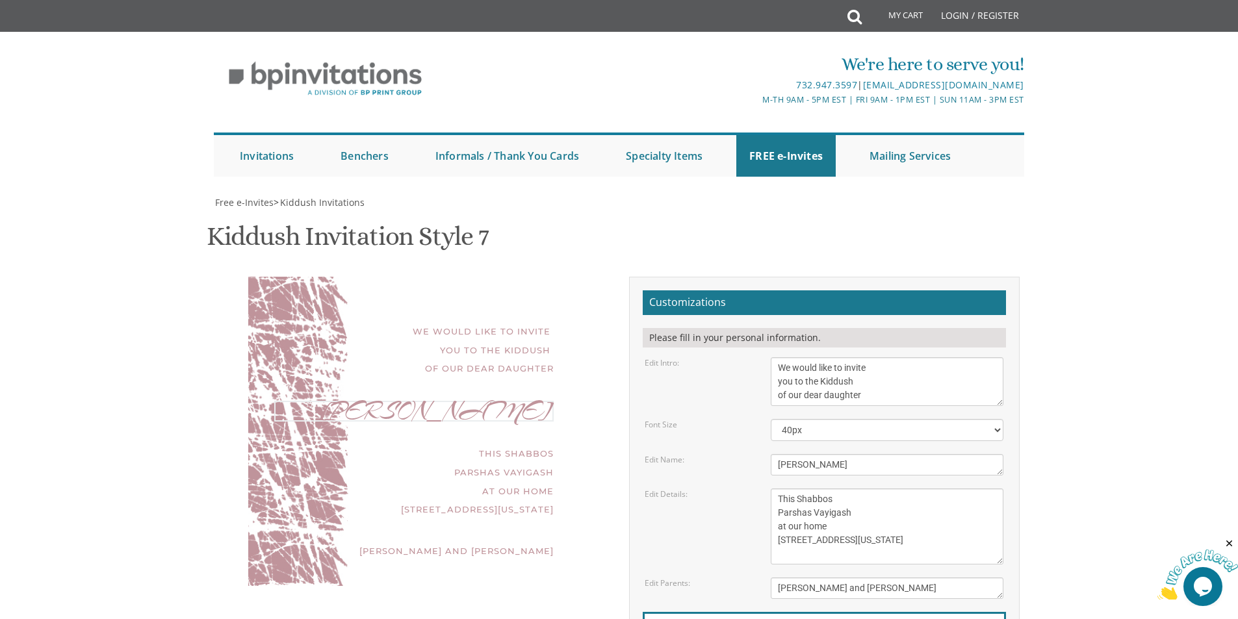
click at [741, 467] on div "Edit Name: Miriam" at bounding box center [824, 464] width 378 height 21
paste textarea "daughter"
click at [862, 523] on textarea "This Shabbos Parshas Vayigash at our home 415 Arlington Avenue Lakewood, New Je…" at bounding box center [887, 527] width 233 height 76
click at [781, 465] on textarea "Miriam" at bounding box center [887, 464] width 233 height 21
type textarea "Daughter"
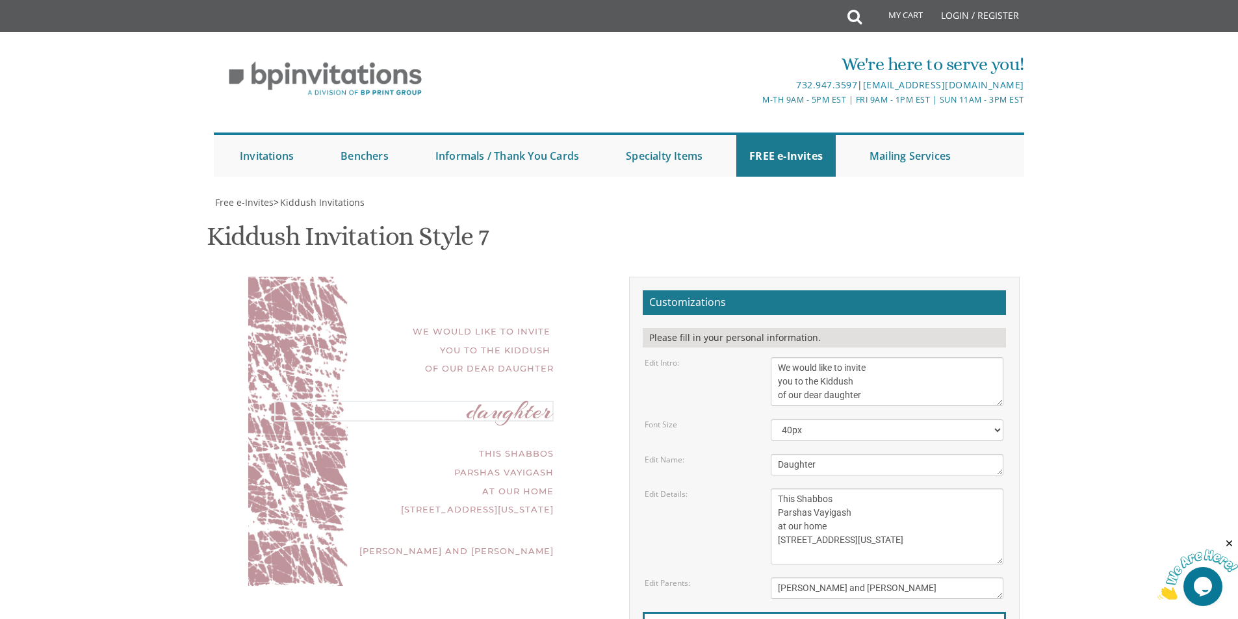
click at [893, 506] on textarea "This Shabbos Parshas Vayigash at our home 415 Arlington Avenue Lakewood, New Je…" at bounding box center [887, 527] width 233 height 76
drag, startPoint x: 837, startPoint y: 384, endPoint x: 814, endPoint y: 383, distance: 22.8
click at [814, 489] on textarea "This Shabbos Parshas Vayigash at our home 415 Arlington Avenue Lakewood, New Je…" at bounding box center [887, 527] width 233 height 76
drag, startPoint x: 836, startPoint y: 394, endPoint x: 747, endPoint y: 398, distance: 89.2
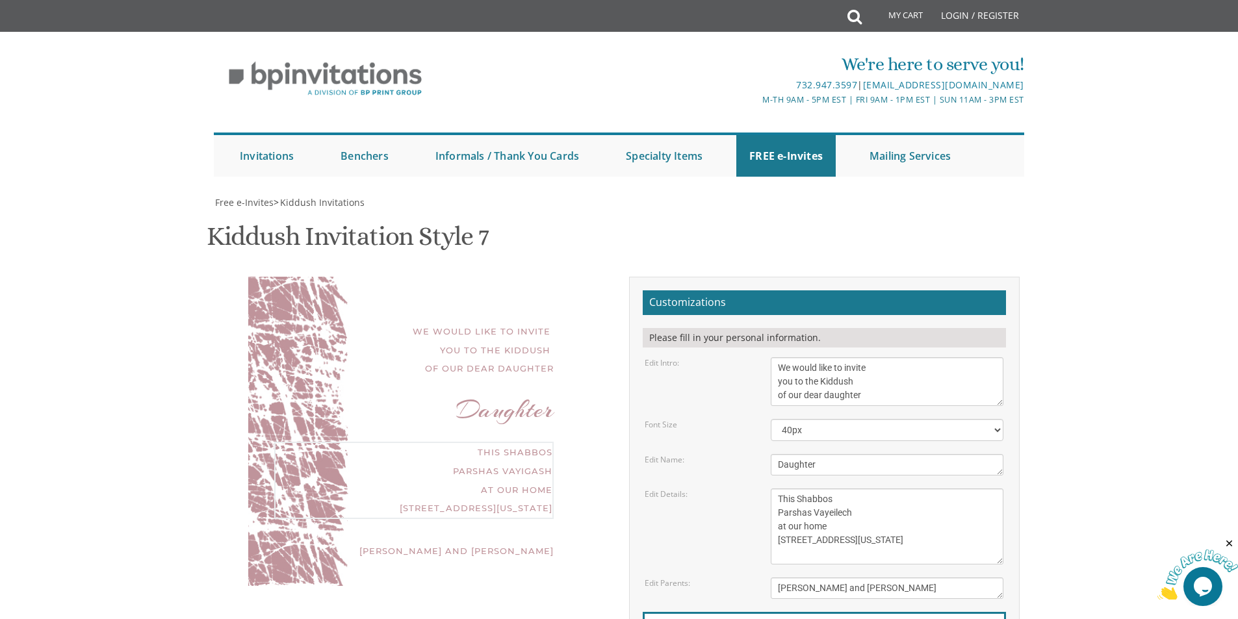
click at [747, 489] on div "Edit Details: This Shabbos Parshas Vayigash at our home 415 Arlington Avenue La…" at bounding box center [824, 527] width 378 height 76
click at [935, 489] on textarea "This Shabbos Parshas Vayigash at our home 415 Arlington Avenue Lakewood, New Je…" at bounding box center [887, 527] width 233 height 76
drag, startPoint x: 798, startPoint y: 403, endPoint x: 724, endPoint y: 403, distance: 73.5
click at [724, 489] on div "Edit Details: This Shabbos Parshas Vayigash at our home 415 Arlington Avenue La…" at bounding box center [824, 527] width 378 height 76
drag, startPoint x: 866, startPoint y: 411, endPoint x: 765, endPoint y: 411, distance: 101.4
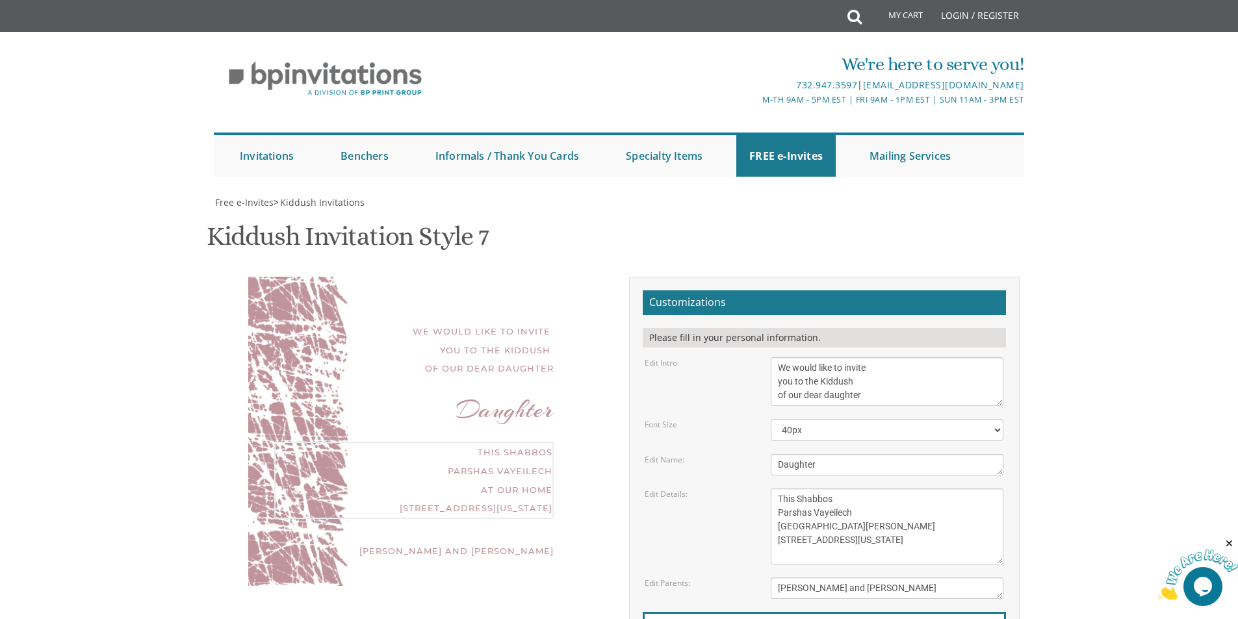
click at [765, 489] on div "This Shabbos Parshas Vayigash at our home 415 Arlington Avenue Lakewood, New Je…" at bounding box center [887, 527] width 252 height 76
drag, startPoint x: 885, startPoint y: 427, endPoint x: 736, endPoint y: 426, distance: 148.9
click at [736, 489] on div "Edit Details: This Shabbos Parshas Vayigash at our home 415 Arlington Avenue La…" at bounding box center [824, 527] width 378 height 76
type textarea "This Shabbos Parshas Vayeilech Congregation Forest Glen 27 Grassmere Street Sha…"
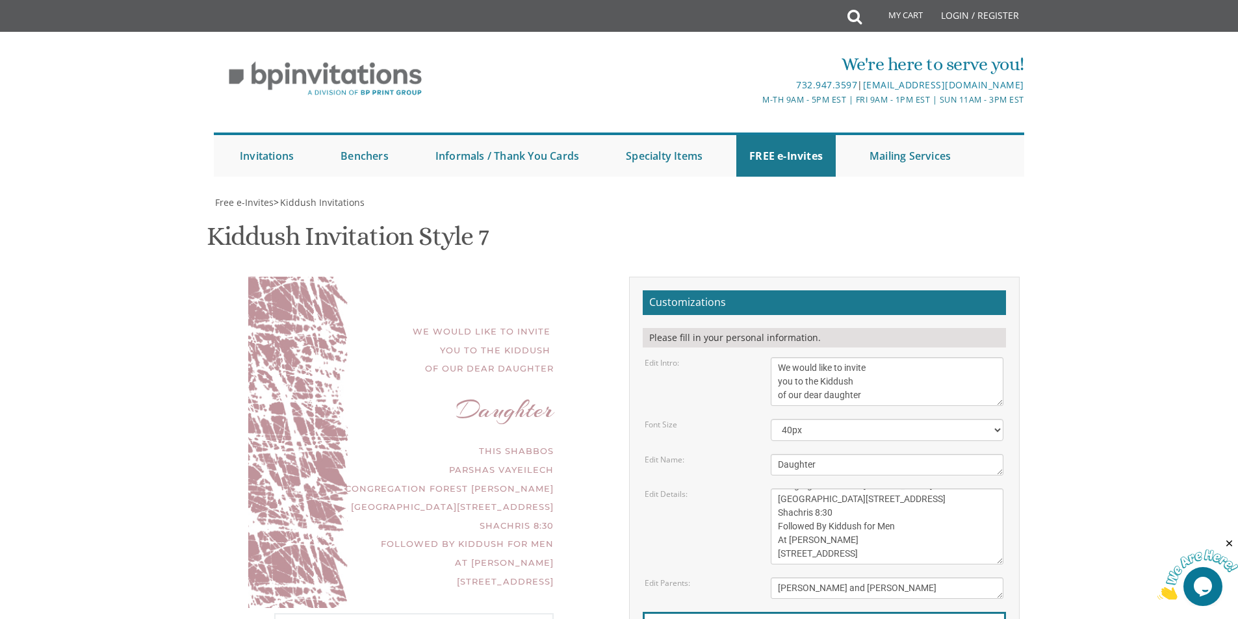
drag, startPoint x: 914, startPoint y: 456, endPoint x: 722, endPoint y: 469, distance: 192.8
click at [722, 578] on div "Edit Parents: Yaakov and Miriam Friedman" at bounding box center [824, 588] width 378 height 21
type textarea "[PERSON_NAME] and [PERSON_NAME]"
type input "[EMAIL_ADDRESS][DOMAIN_NAME]"
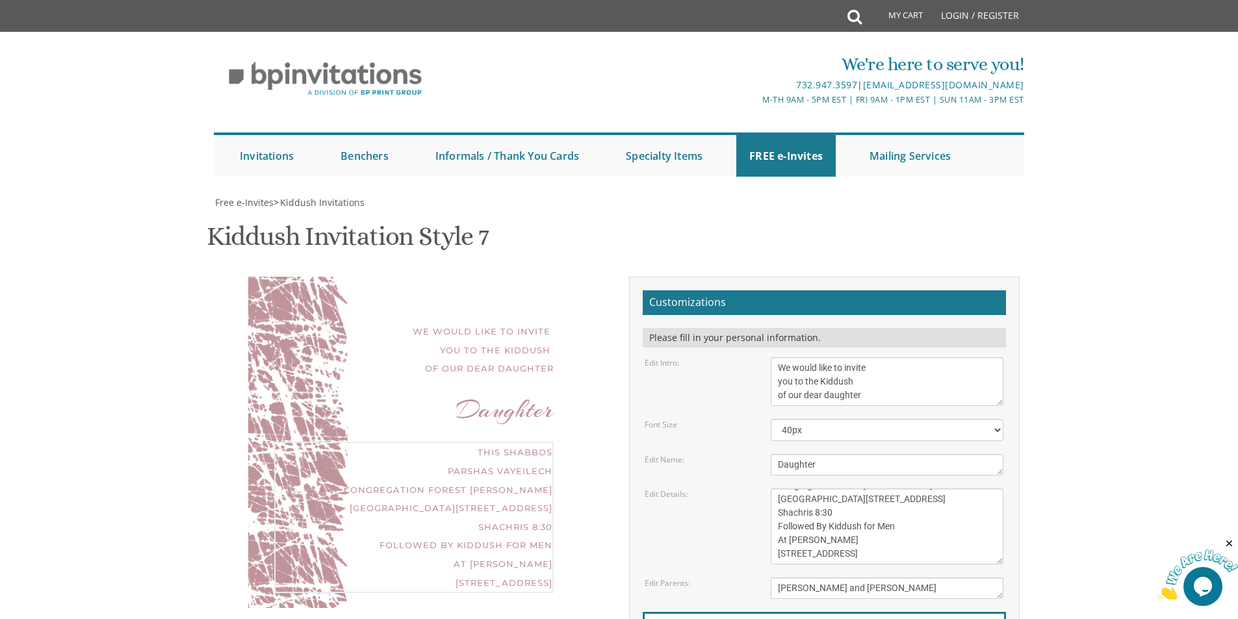
drag, startPoint x: 781, startPoint y: 366, endPoint x: 922, endPoint y: 440, distance: 159.9
click at [922, 440] on form "Customizations Please fill in your personal information. Edit Intro: We would l…" at bounding box center [824, 503] width 363 height 424
click at [940, 489] on textarea "This Shabbos Parshas Vayigash at our home 415 Arlington Avenue Lakewood, New Je…" at bounding box center [887, 527] width 233 height 76
drag, startPoint x: 778, startPoint y: 394, endPoint x: 896, endPoint y: 421, distance: 120.8
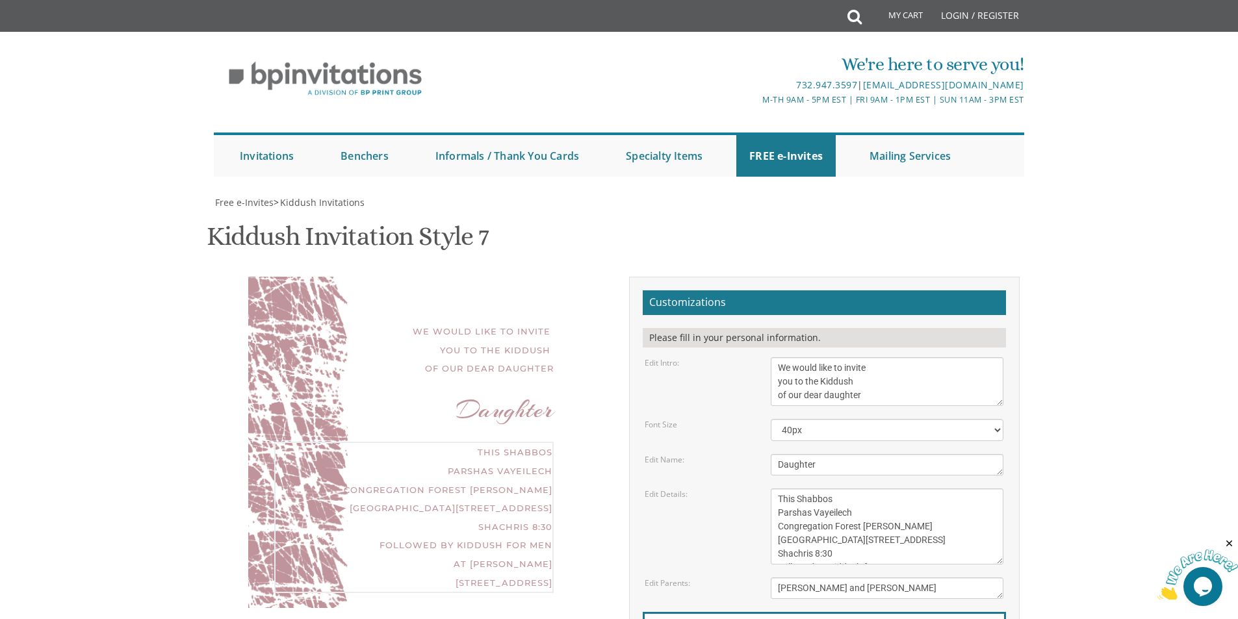
click at [896, 489] on textarea "This Shabbos Parshas Vayigash at our home 415 Arlington Avenue Lakewood, New Je…" at bounding box center [887, 527] width 233 height 76
drag, startPoint x: 777, startPoint y: 410, endPoint x: 829, endPoint y: 409, distance: 51.4
click at [829, 489] on textarea "This Shabbos Parshas Vayigash at our home 415 Arlington Avenue Lakewood, New Je…" at bounding box center [887, 527] width 233 height 76
type textarea "This Shabbos Parshas Vayeilech Kiddush for Men At Ohel Shulamit 38 Spruce Street"
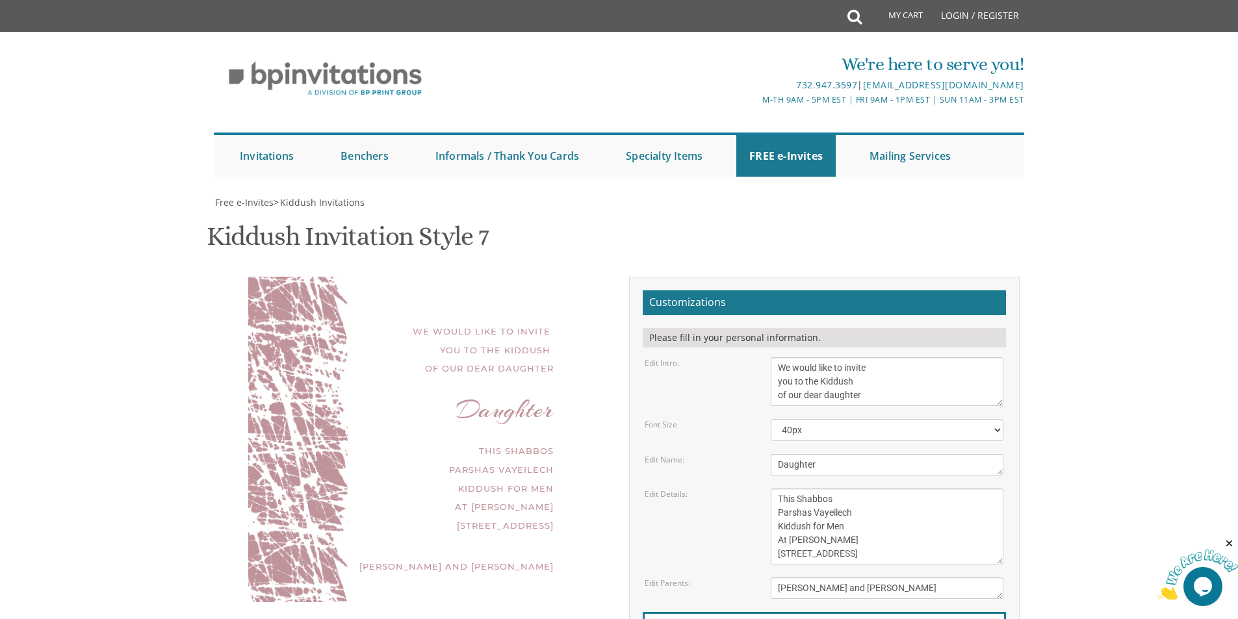
drag, startPoint x: 780, startPoint y: 365, endPoint x: 883, endPoint y: 428, distance: 120.5
click at [883, 489] on textarea "This Shabbos Parshas Vayigash at our home 415 Arlington Avenue Lakewood, New Je…" at bounding box center [887, 527] width 233 height 76
click at [502, 500] on div "We would like to invite you to the Kiddush of our dear daughter Daughter This S…" at bounding box center [619, 507] width 820 height 460
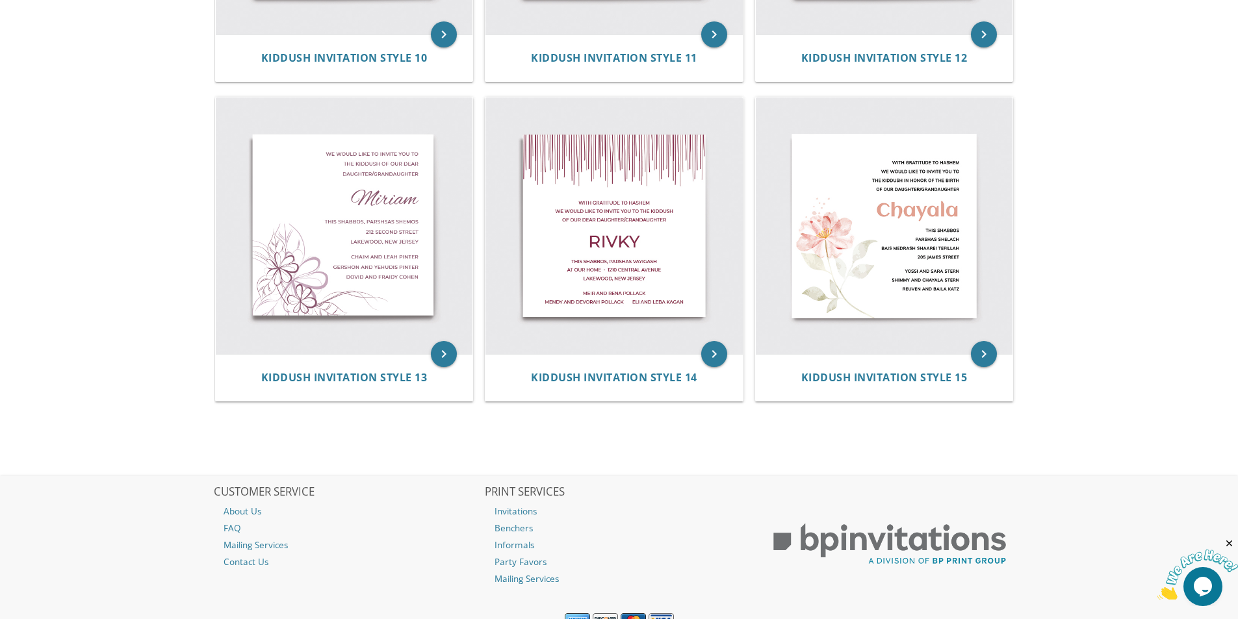
scroll to position [1523, 0]
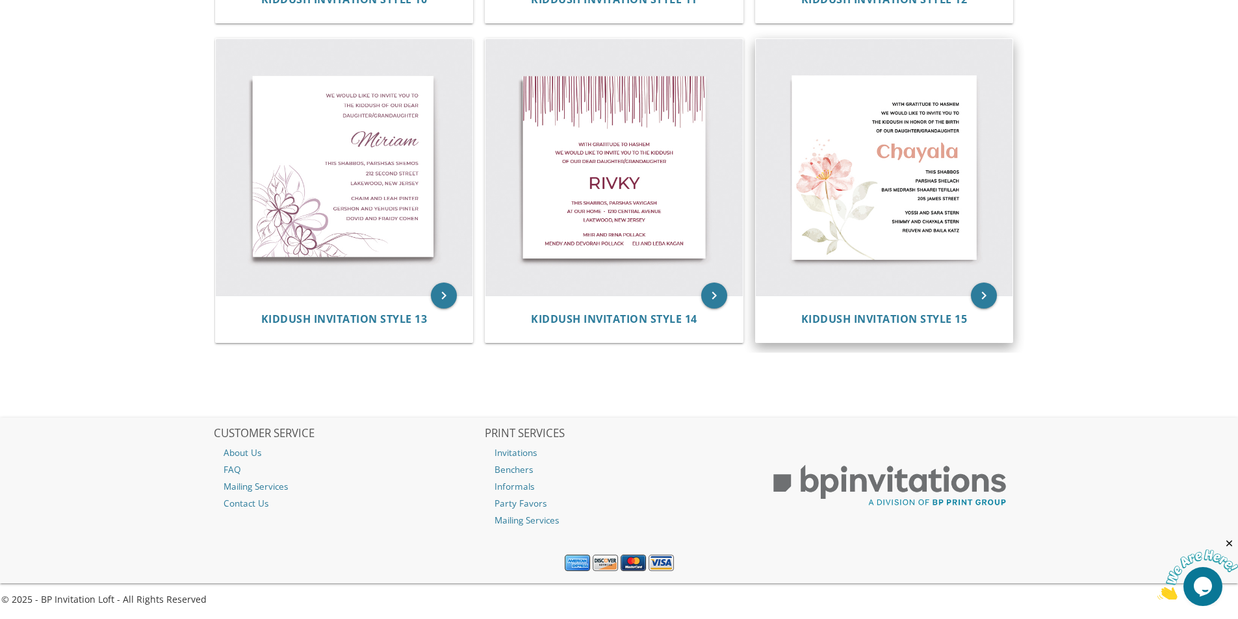
click at [909, 211] on img at bounding box center [884, 167] width 257 height 257
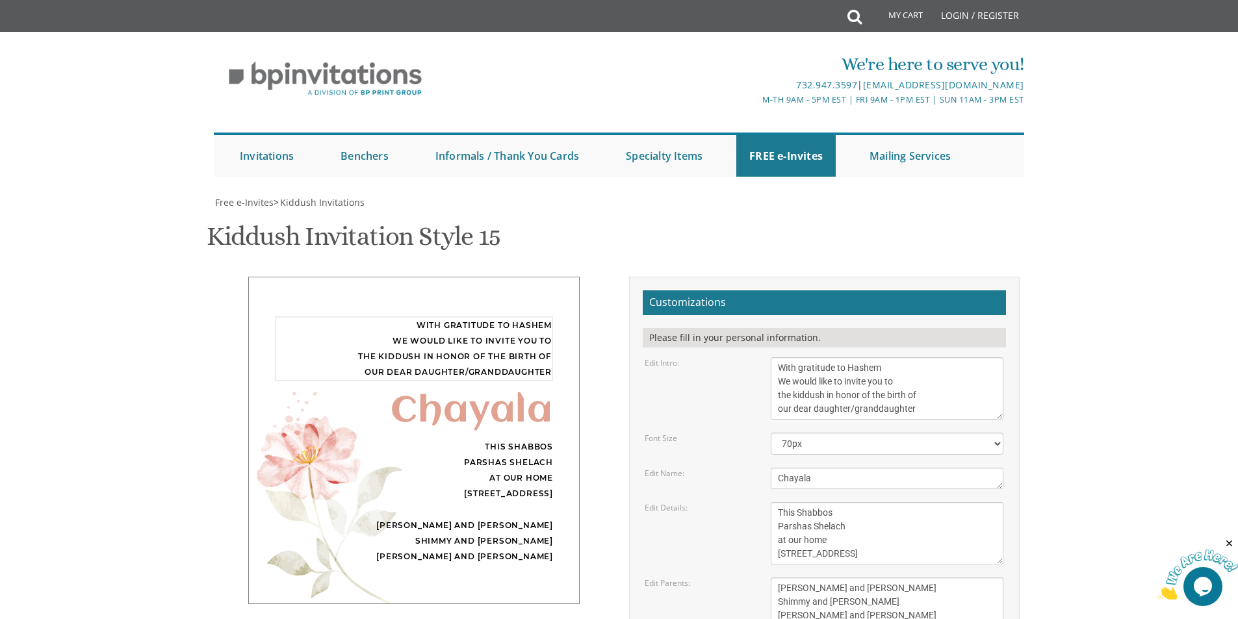
drag, startPoint x: 916, startPoint y: 411, endPoint x: 850, endPoint y: 409, distance: 65.7
click at [850, 409] on textarea "With gratitude to Hashem We would like to invite you to the kiddush in honor of…" at bounding box center [887, 389] width 233 height 62
type textarea "With gratitude to Hashem We would like to invite you to the kiddush in honor of…"
click at [846, 436] on select "40px 50px 60px 70px 80px" at bounding box center [887, 444] width 233 height 22
select select "40px"
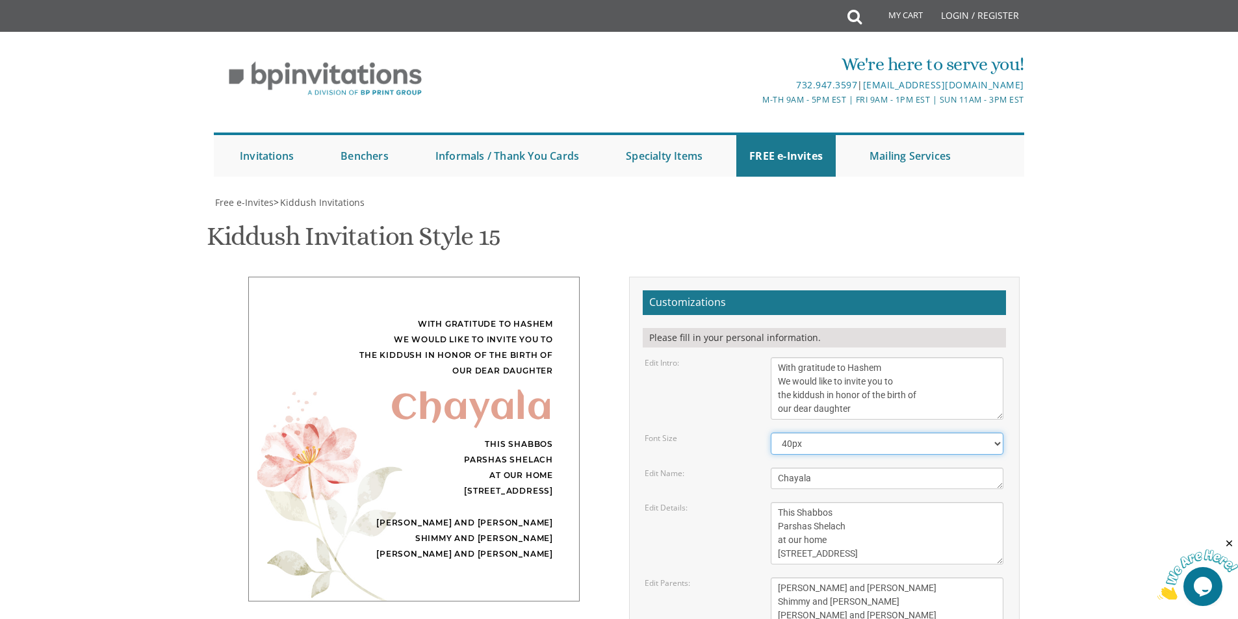
click at [771, 433] on select "40px 50px 60px 70px 80px" at bounding box center [887, 444] width 233 height 22
drag, startPoint x: 817, startPoint y: 478, endPoint x: 749, endPoint y: 480, distance: 67.6
click at [749, 480] on div "Edit Name: [GEOGRAPHIC_DATA]" at bounding box center [824, 478] width 378 height 21
click at [783, 473] on textarea "Chayala" at bounding box center [887, 478] width 233 height 21
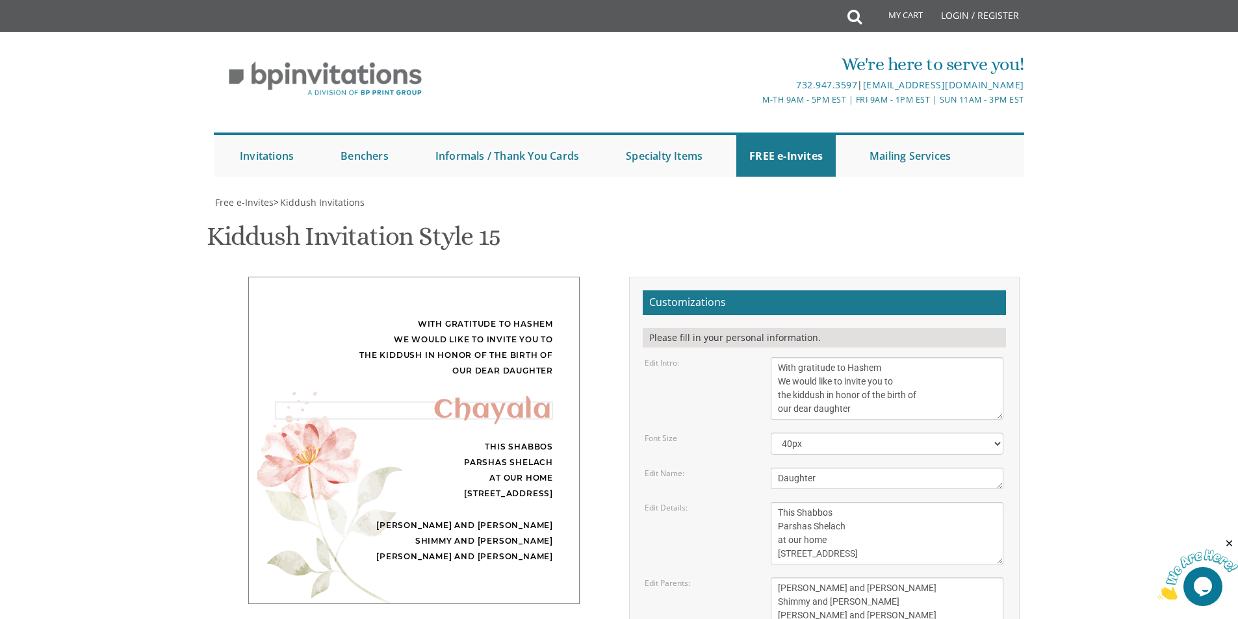
click at [779, 473] on textarea "Chayala" at bounding box center [887, 478] width 233 height 21
type textarea "Daughter"
click at [876, 532] on textarea "This Shabbos Parshas Shelach at our home [STREET_ADDRESS]" at bounding box center [887, 533] width 233 height 62
drag, startPoint x: 812, startPoint y: 526, endPoint x: 876, endPoint y: 551, distance: 68.9
click at [876, 551] on textarea "This Shabbos Parshas Shelach at our home [STREET_ADDRESS]" at bounding box center [887, 533] width 233 height 62
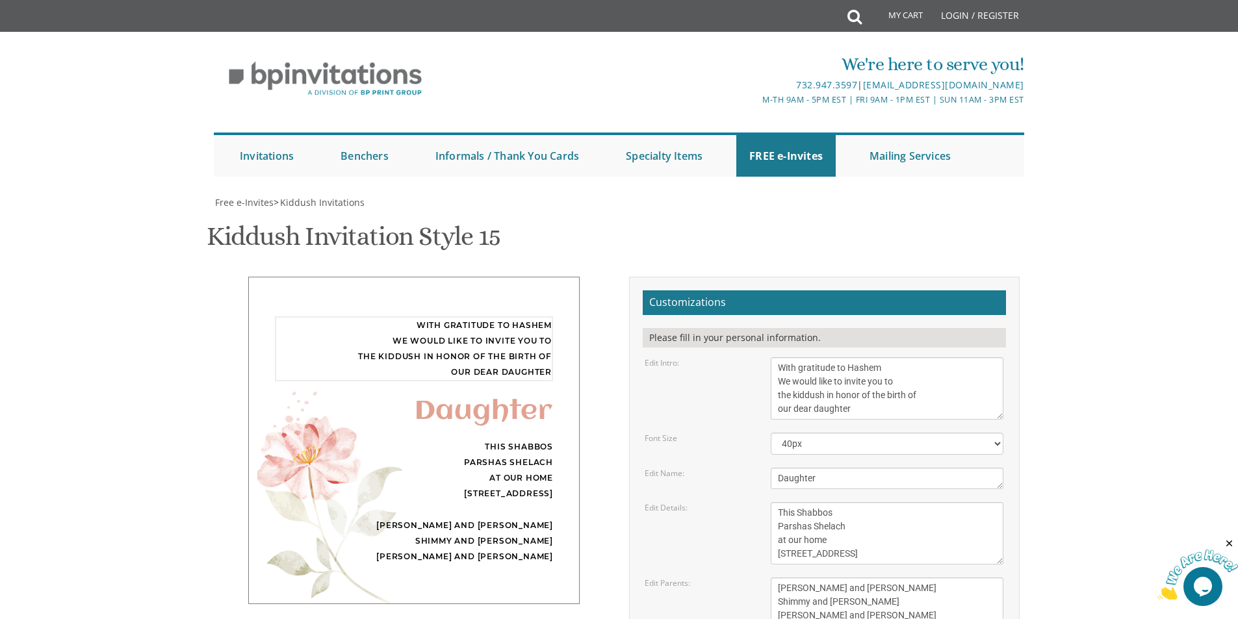
drag, startPoint x: 863, startPoint y: 413, endPoint x: 822, endPoint y: 408, distance: 41.3
click at [818, 408] on textarea "With gratitude to Hashem We would like to invite you to the kiddush in honor of…" at bounding box center [887, 389] width 233 height 62
type textarea "With gratitude to Hashem We would like to invite you to the kiddush in honor of…"
click at [832, 443] on select "40px 50px 60px 70px 80px" at bounding box center [887, 444] width 233 height 22
click at [771, 433] on select "40px 50px 60px 70px 80px" at bounding box center [887, 444] width 233 height 22
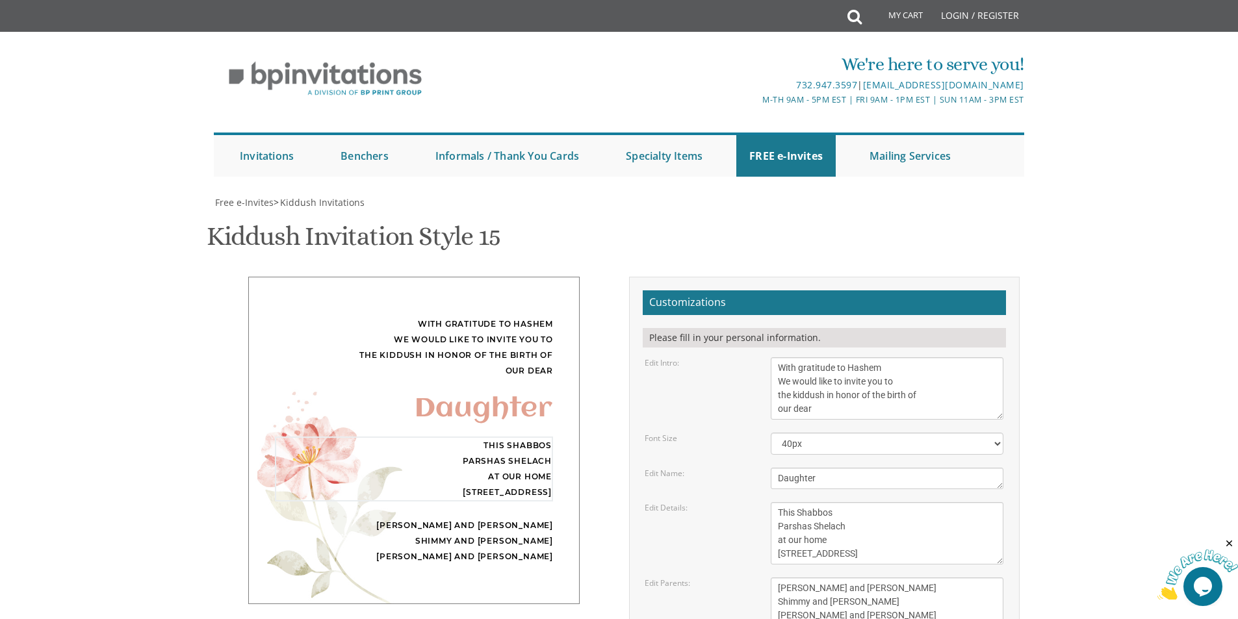
click at [867, 529] on textarea "This Shabbos Parshas Shelach at our home [STREET_ADDRESS]" at bounding box center [887, 533] width 233 height 62
drag, startPoint x: 774, startPoint y: 471, endPoint x: 895, endPoint y: 484, distance: 121.5
click at [895, 578] on textarea "[PERSON_NAME] and [PERSON_NAME] Shimmy and [PERSON_NAME] [PERSON_NAME] and [PER…" at bounding box center [887, 602] width 233 height 49
drag, startPoint x: 868, startPoint y: 462, endPoint x: 730, endPoint y: 459, distance: 138.5
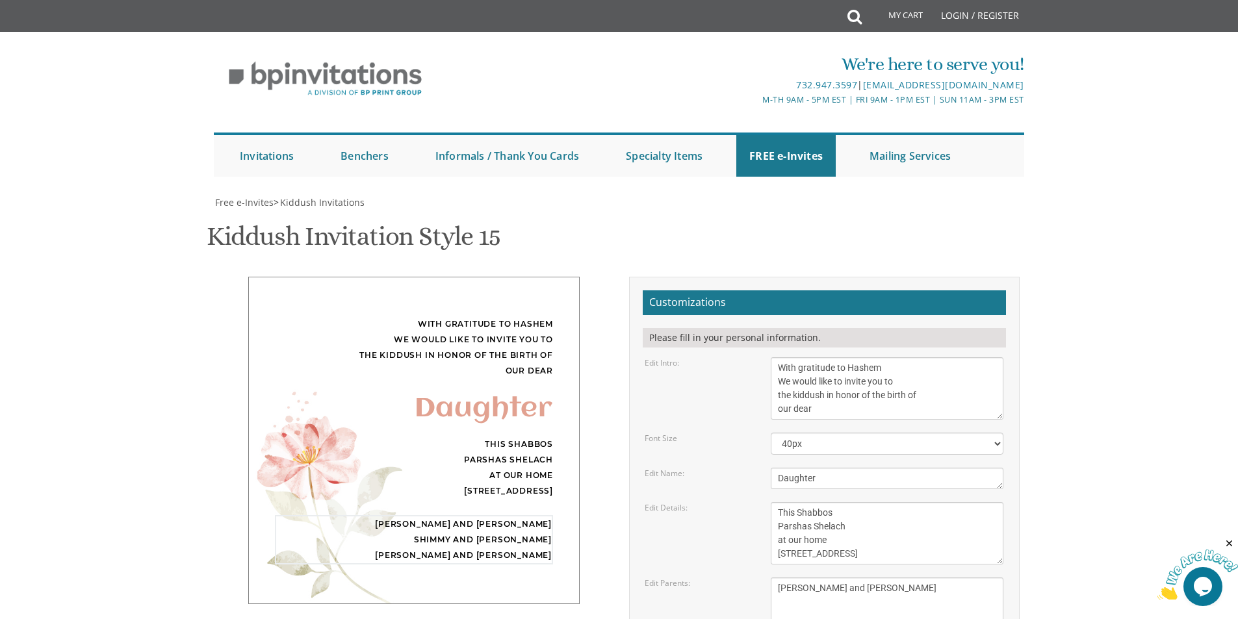
click at [730, 578] on div "Edit Parents: [PERSON_NAME] and [PERSON_NAME] Shimmy and [PERSON_NAME] [PERSON_…" at bounding box center [824, 602] width 378 height 49
type textarea "[PERSON_NAME] and [PERSON_NAME]"
click at [833, 502] on textarea "This Shabbos Parshas Shelach at our home [STREET_ADDRESS]" at bounding box center [887, 533] width 233 height 62
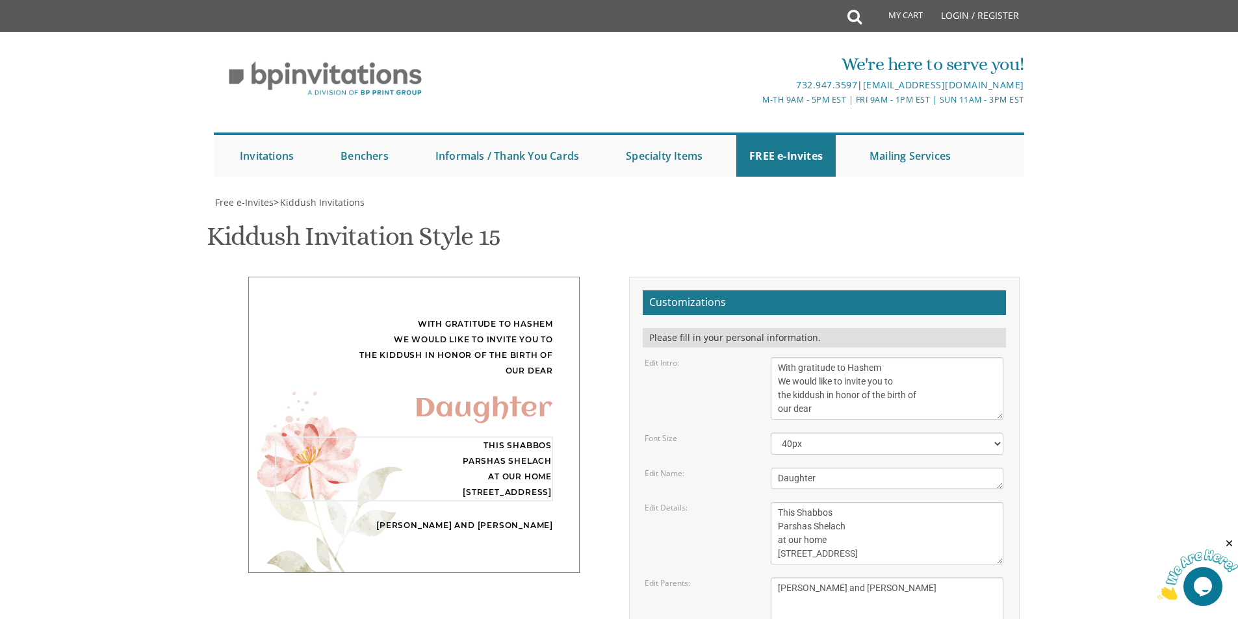
drag, startPoint x: 814, startPoint y: 398, endPoint x: 853, endPoint y: 398, distance: 39.0
click at [853, 502] on textarea "This Shabbos Parshas Shelach at our home [STREET_ADDRESS]" at bounding box center [887, 533] width 233 height 62
click at [833, 502] on textarea "This Shabbos Parshas Shelach at our home [STREET_ADDRESS]" at bounding box center [887, 533] width 233 height 62
drag, startPoint x: 775, startPoint y: 411, endPoint x: 856, endPoint y: 416, distance: 80.8
click at [856, 502] on textarea "This Shabbos Parshas Shelach at our home [STREET_ADDRESS]" at bounding box center [887, 533] width 233 height 62
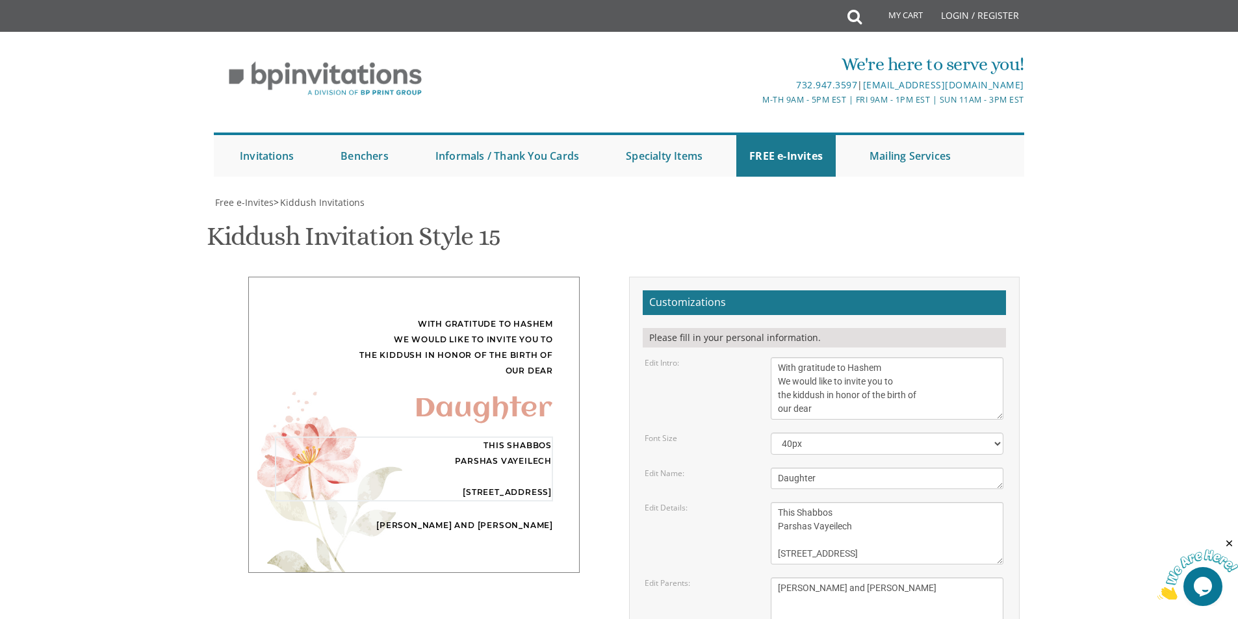
click at [861, 502] on textarea "This Shabbos Parshas Shelach at our home [STREET_ADDRESS]" at bounding box center [887, 533] width 233 height 62
click at [842, 502] on textarea "This Shabbos Parshas Shelach at our home [STREET_ADDRESS]" at bounding box center [887, 533] width 233 height 62
click at [785, 502] on textarea "This Shabbos Parshas Shelach at our home [STREET_ADDRESS]" at bounding box center [887, 533] width 233 height 62
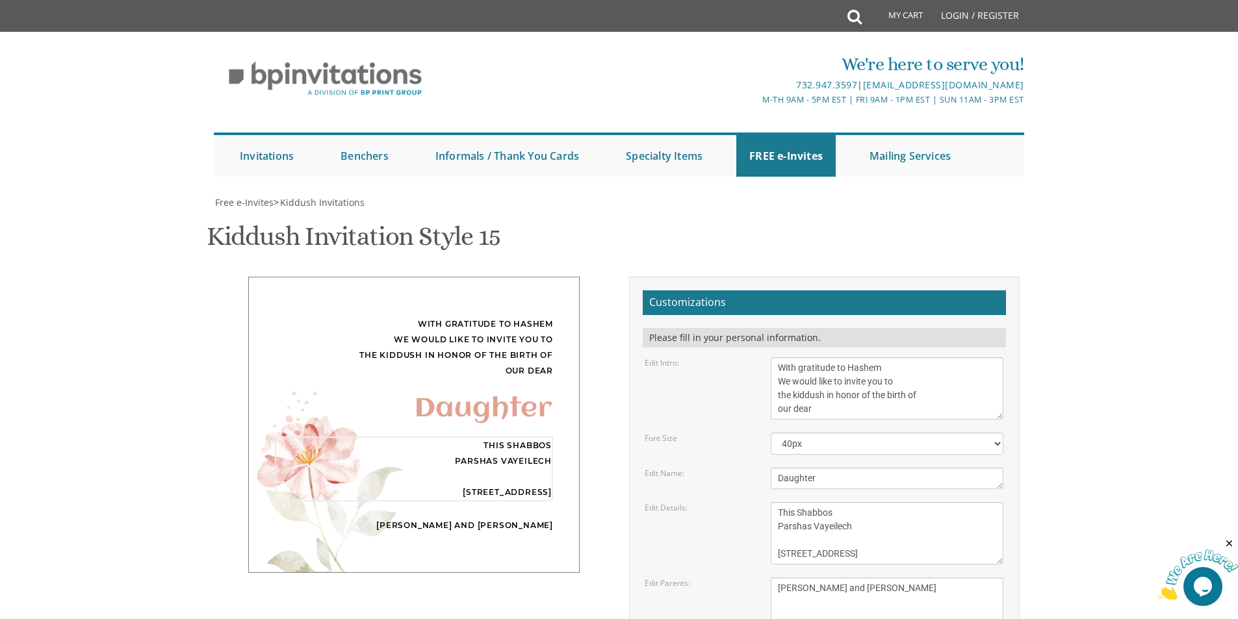
click at [787, 502] on textarea "This Shabbos Parshas Shelach at our home [STREET_ADDRESS]" at bounding box center [887, 533] width 233 height 62
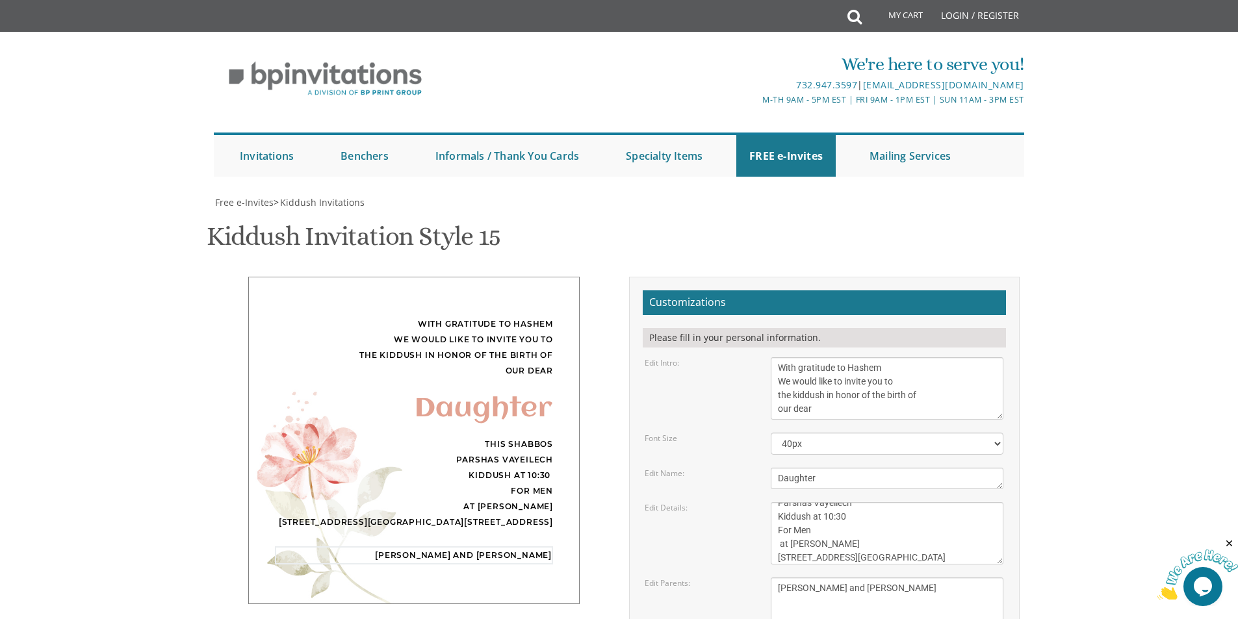
click at [801, 578] on textarea "[PERSON_NAME] and [PERSON_NAME] Shimmy and [PERSON_NAME] [PERSON_NAME] and [PER…" at bounding box center [887, 602] width 233 height 49
drag, startPoint x: 868, startPoint y: 426, endPoint x: 688, endPoint y: 428, distance: 180.7
click at [688, 502] on div "Edit Details: This Shabbos Parshas Shelach at our home [STREET_ADDRESS]" at bounding box center [824, 533] width 378 height 62
type textarea "This Shabbos Parshas Vayeilech Kiddush at 10:30 For Men at [PERSON_NAME] [STREE…"
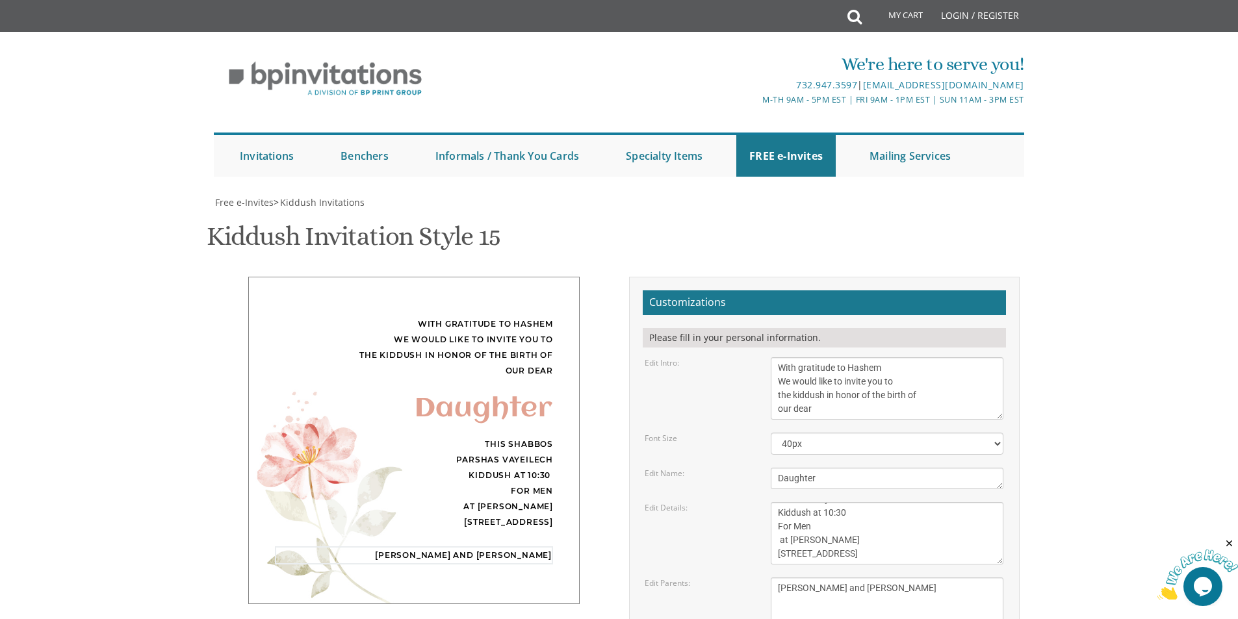
click at [859, 578] on textarea "[PERSON_NAME] and [PERSON_NAME] Shimmy and [PERSON_NAME] [PERSON_NAME] and [PER…" at bounding box center [887, 602] width 233 height 49
click at [535, 450] on div "With gratitude to Hashem We would like to invite you to the kiddush in honor of…" at bounding box center [414, 441] width 332 height 328
type input "[EMAIL_ADDRESS][DOMAIN_NAME]"
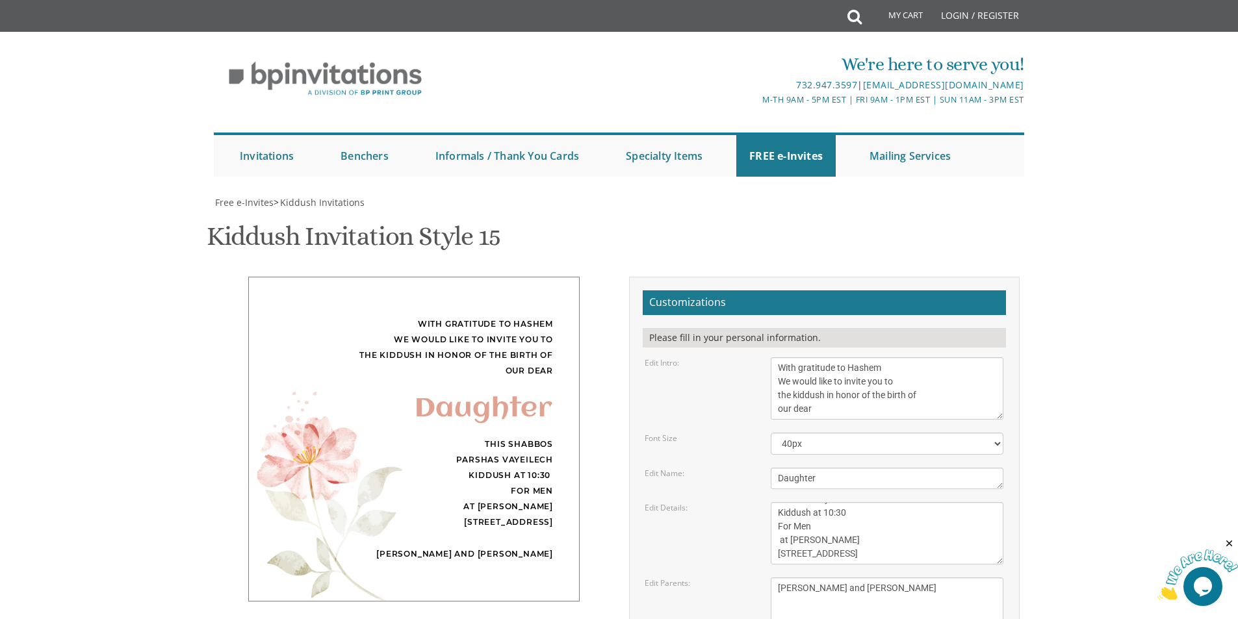
click at [924, 578] on textarea "[PERSON_NAME] and [PERSON_NAME] Shimmy and [PERSON_NAME] [PERSON_NAME] and [PER…" at bounding box center [887, 602] width 233 height 49
click at [848, 502] on textarea "This Shabbos Parshas Shelach at our home [STREET_ADDRESS]" at bounding box center [887, 533] width 233 height 62
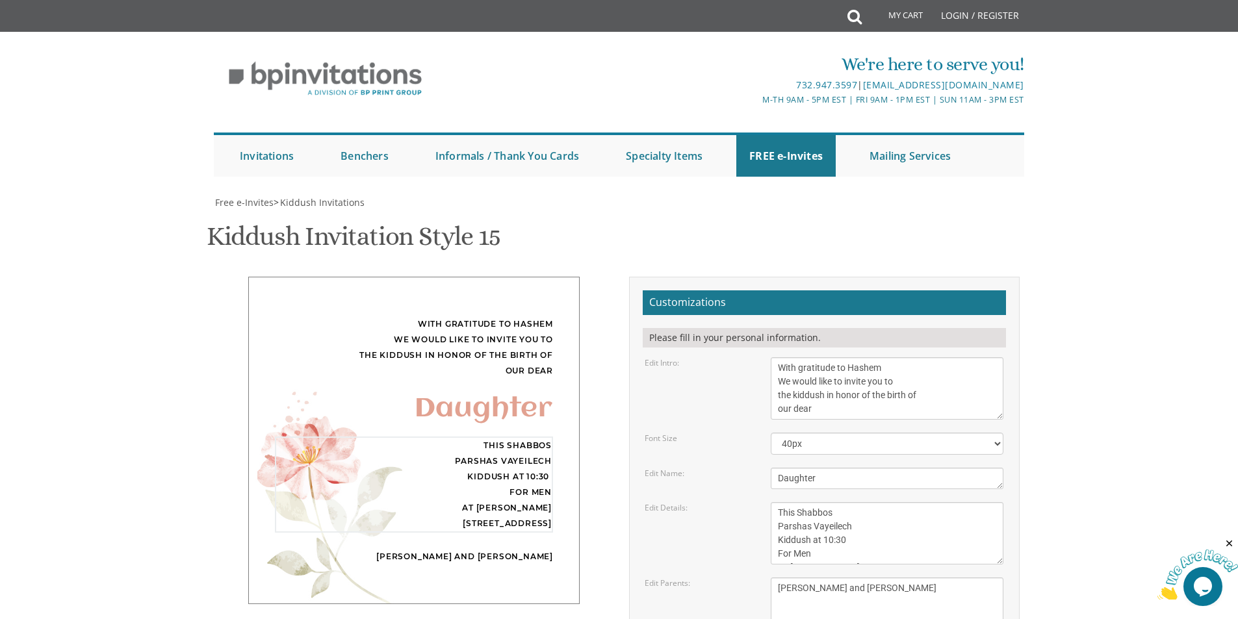
click at [779, 502] on textarea "This Shabbos Parshas Shelach at our home [STREET_ADDRESS]" at bounding box center [887, 533] width 233 height 62
click at [777, 502] on textarea "This Shabbos Parshas Shelach at our home [STREET_ADDRESS]" at bounding box center [887, 533] width 233 height 62
click at [933, 502] on textarea "This Shabbos Parshas Shelach at our home [STREET_ADDRESS]" at bounding box center [887, 533] width 233 height 62
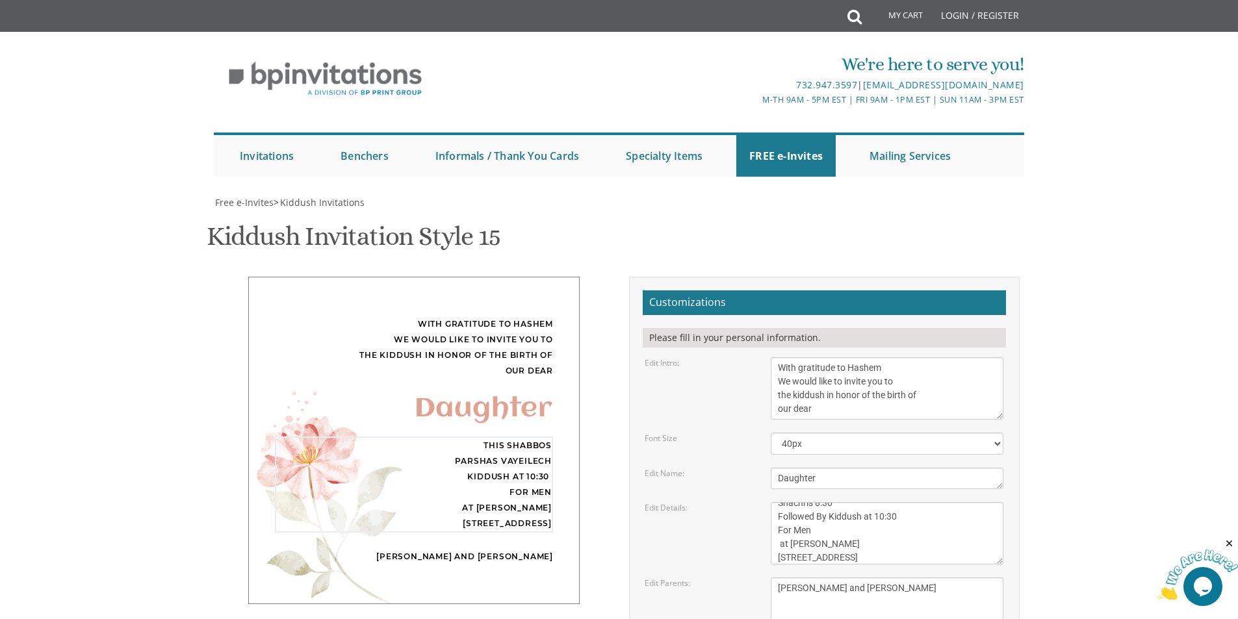
scroll to position [78, 0]
type textarea "This Shabbos Parshas Vayeilech [GEOGRAPHIC_DATA] [STREET_ADDRESS] Shachris 8:30…"
click at [532, 489] on div "With gratitude to Hashem We would like to invite you to the kiddush in honor of…" at bounding box center [619, 521] width 820 height 488
